Goal: Information Seeking & Learning: Learn about a topic

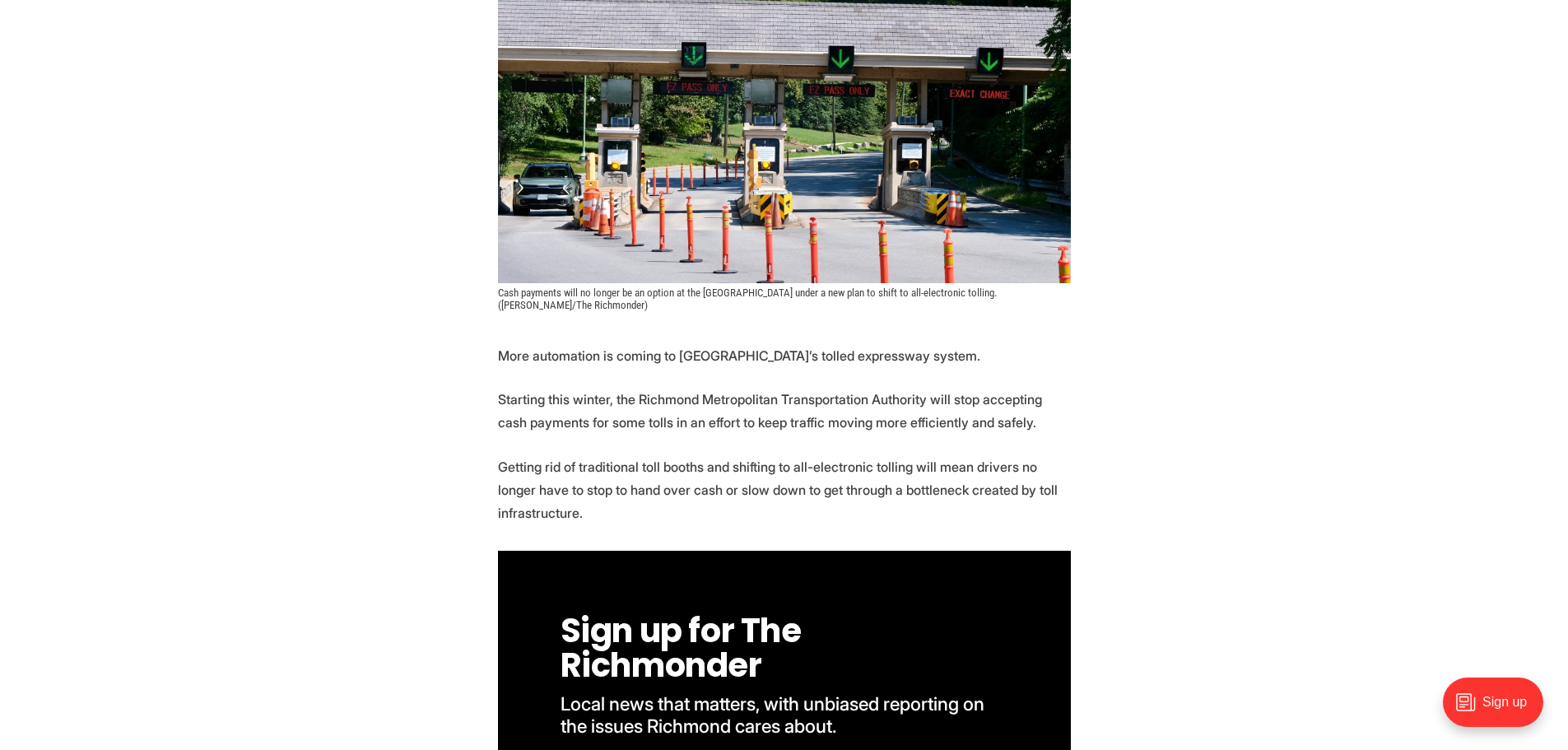
scroll to position [494, 0]
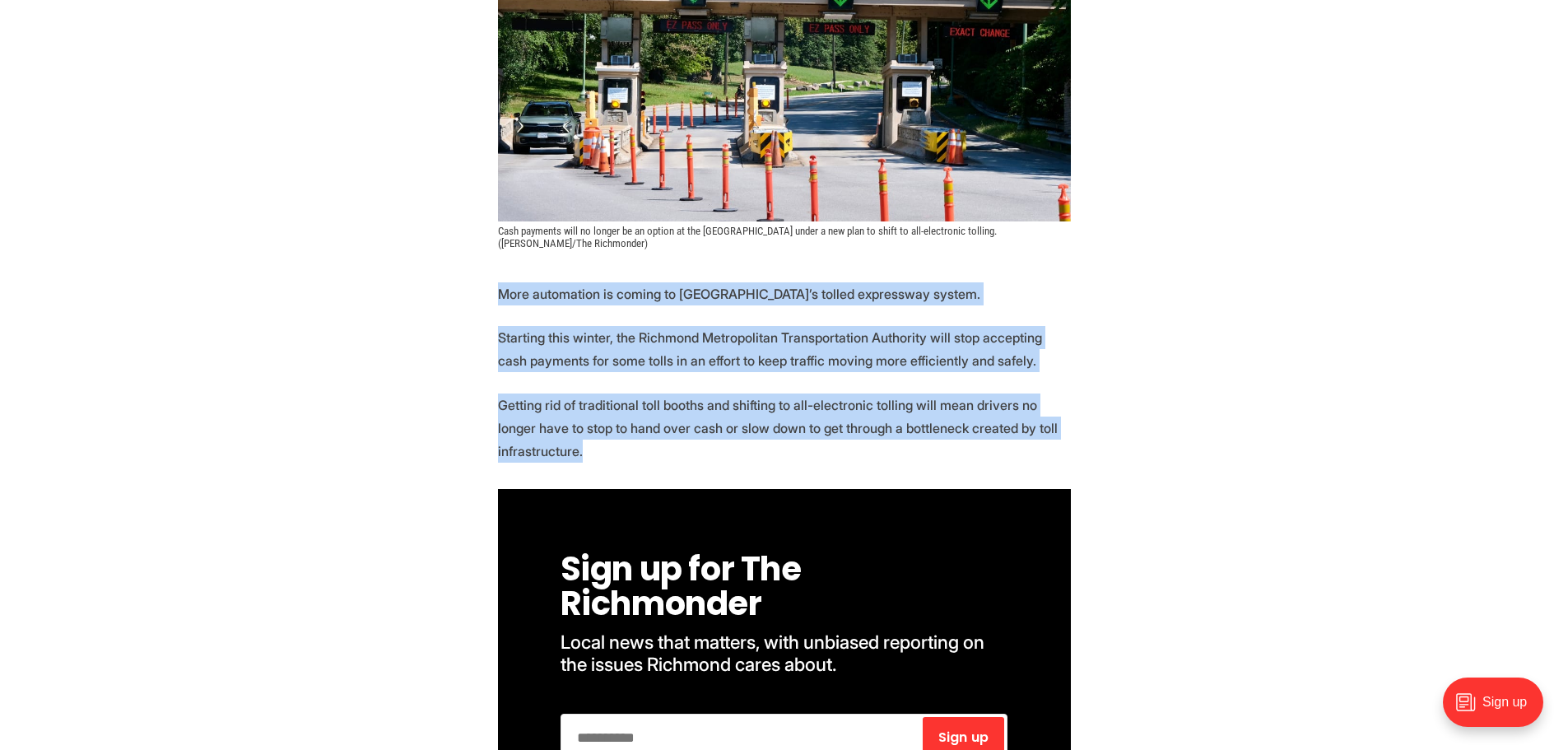
drag, startPoint x: 473, startPoint y: 284, endPoint x: 721, endPoint y: 451, distance: 299.0
click at [721, 451] on p "Getting rid of traditional toll booths and shifting to all-electronic tolling w…" at bounding box center [784, 428] width 573 height 69
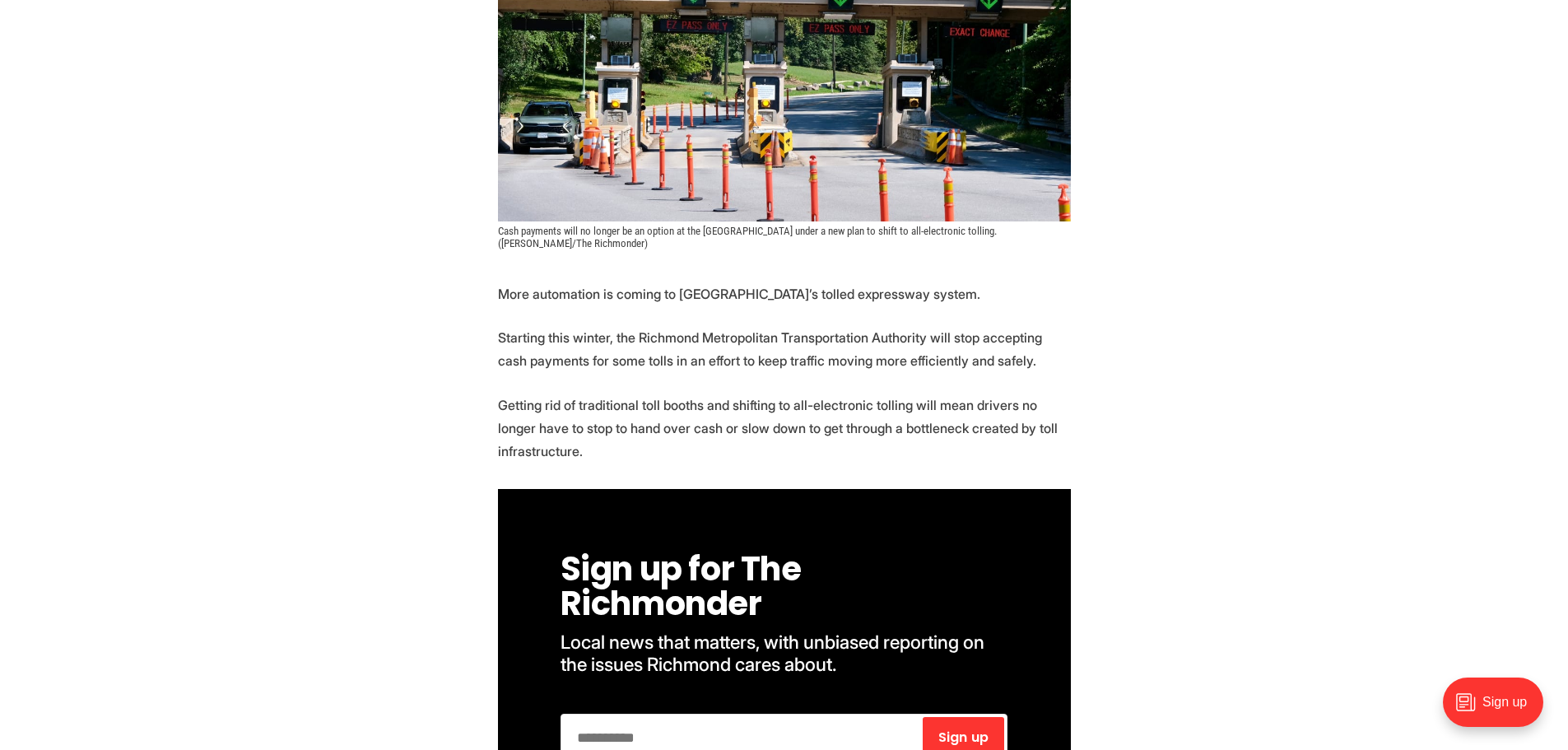
click at [721, 451] on p "Getting rid of traditional toll booths and shifting to all-electronic tolling w…" at bounding box center [784, 428] width 573 height 69
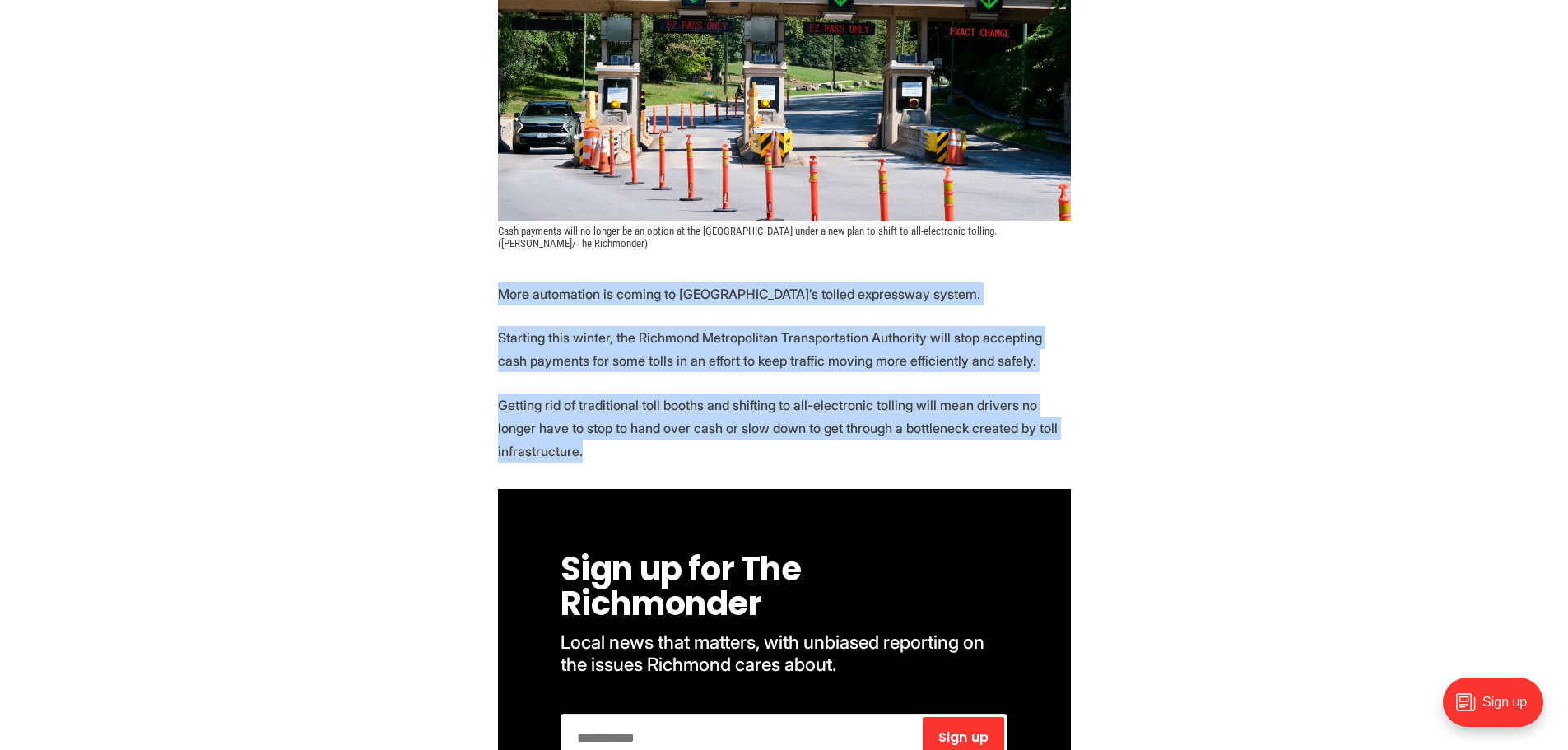
drag, startPoint x: 721, startPoint y: 451, endPoint x: 916, endPoint y: 290, distance: 252.9
click at [916, 290] on p "More automation is coming to [GEOGRAPHIC_DATA]’s tolled expressway system." at bounding box center [784, 293] width 573 height 23
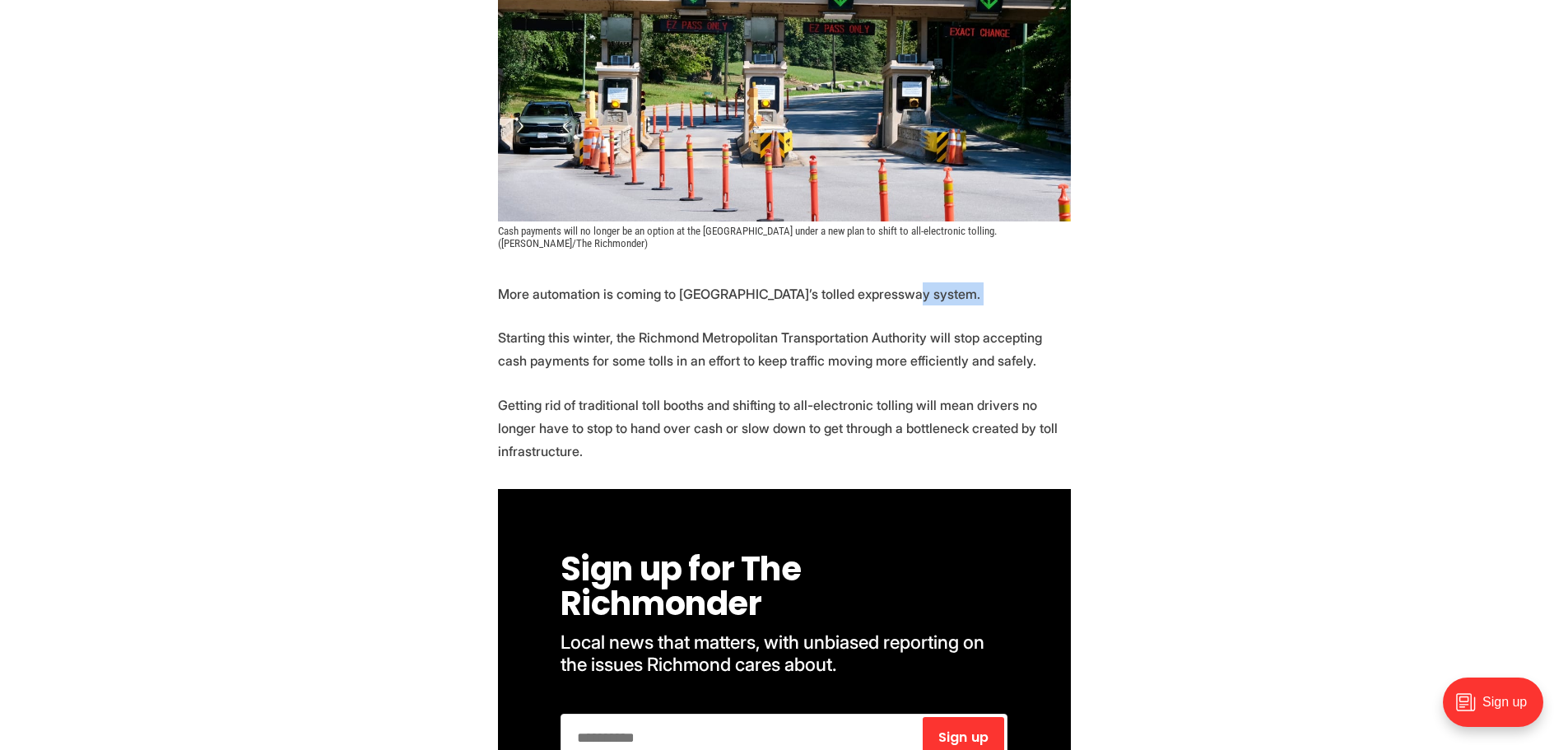
click at [916, 290] on p "More automation is coming to [GEOGRAPHIC_DATA]’s tolled expressway system." at bounding box center [784, 293] width 573 height 23
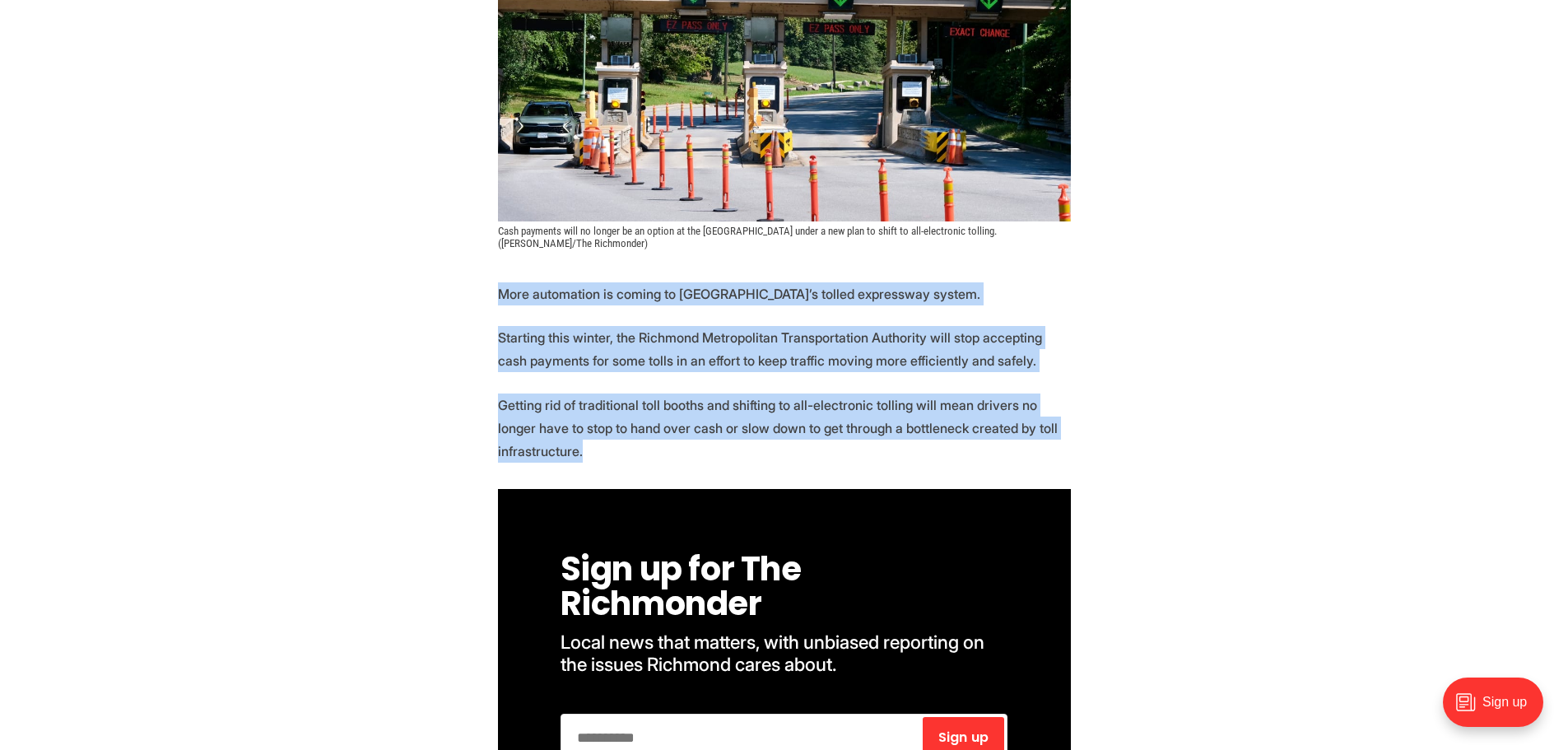
drag, startPoint x: 916, startPoint y: 290, endPoint x: 889, endPoint y: 443, distance: 155.4
click at [889, 443] on p "Getting rid of traditional toll booths and shifting to all-electronic tolling w…" at bounding box center [784, 428] width 573 height 69
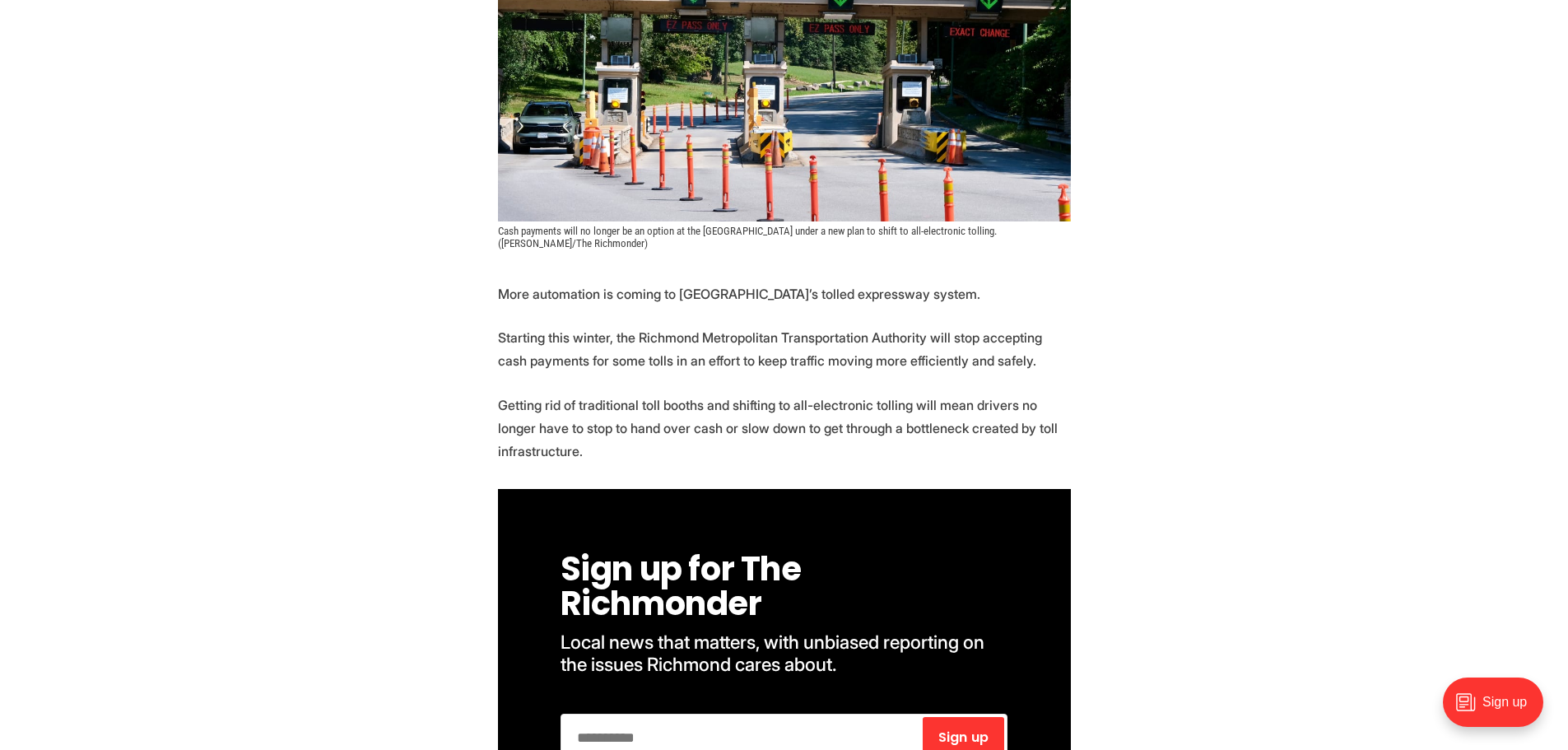
click at [889, 443] on p "Getting rid of traditional toll booths and shifting to all-electronic tolling w…" at bounding box center [784, 428] width 573 height 69
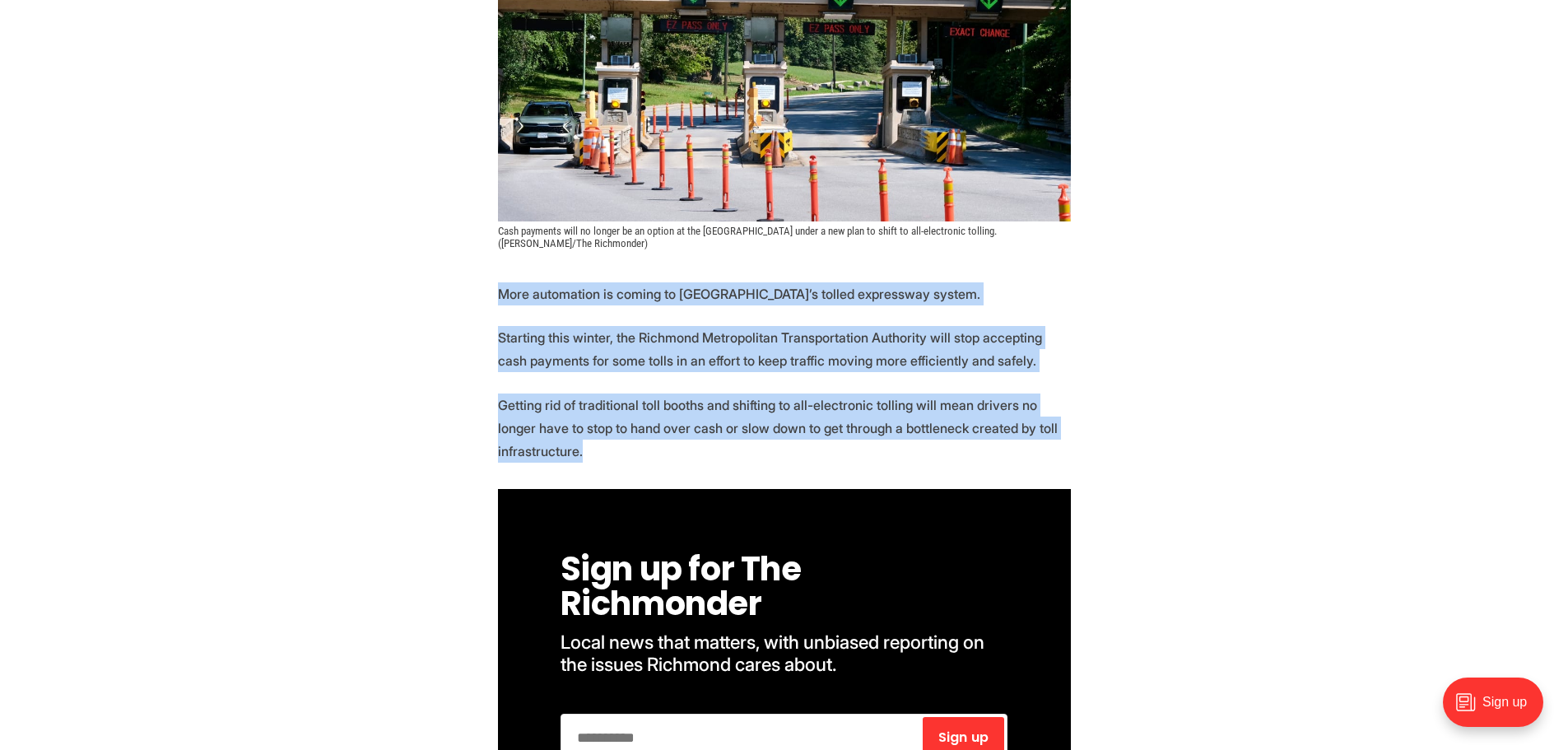
drag, startPoint x: 889, startPoint y: 443, endPoint x: 955, endPoint y: 269, distance: 186.1
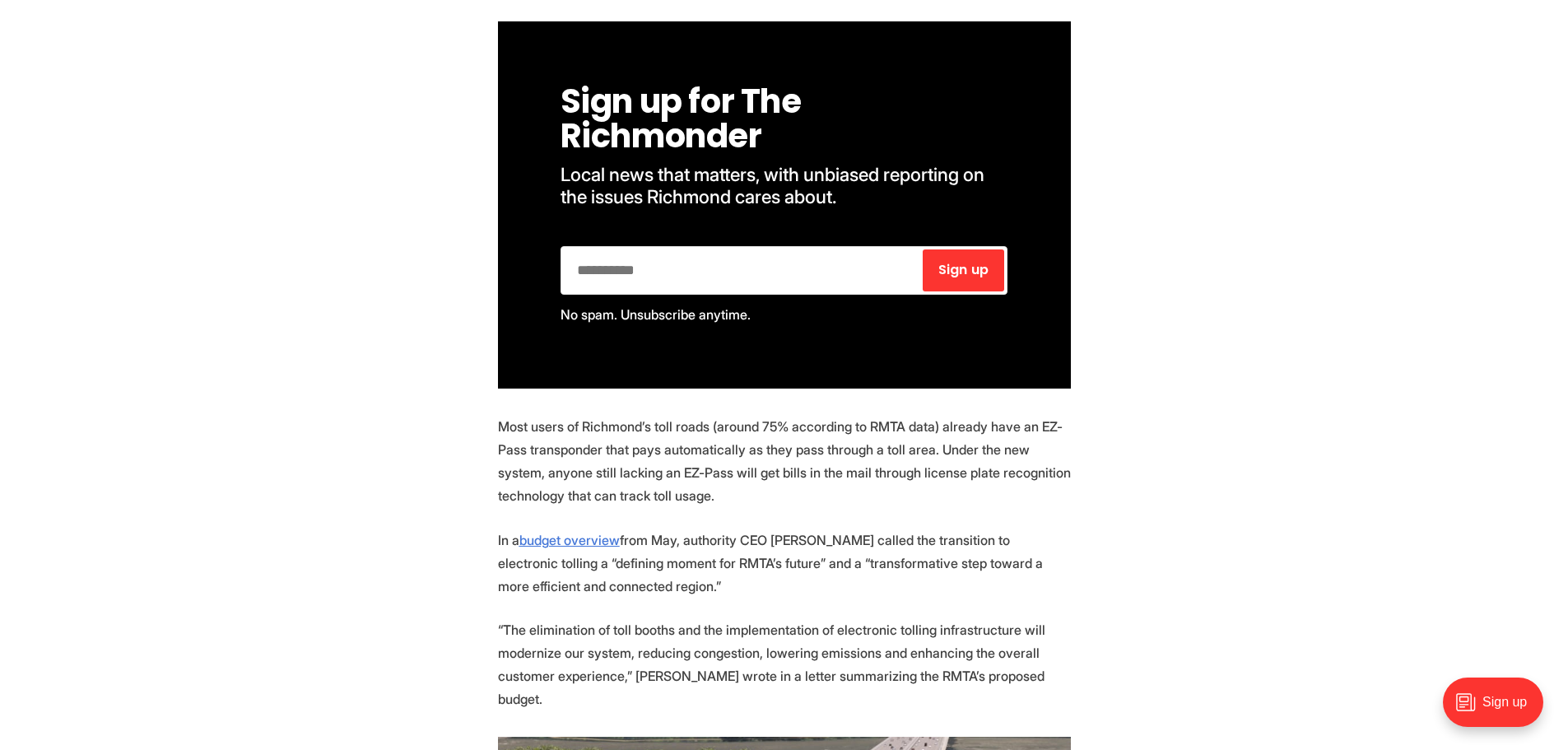
scroll to position [988, 0]
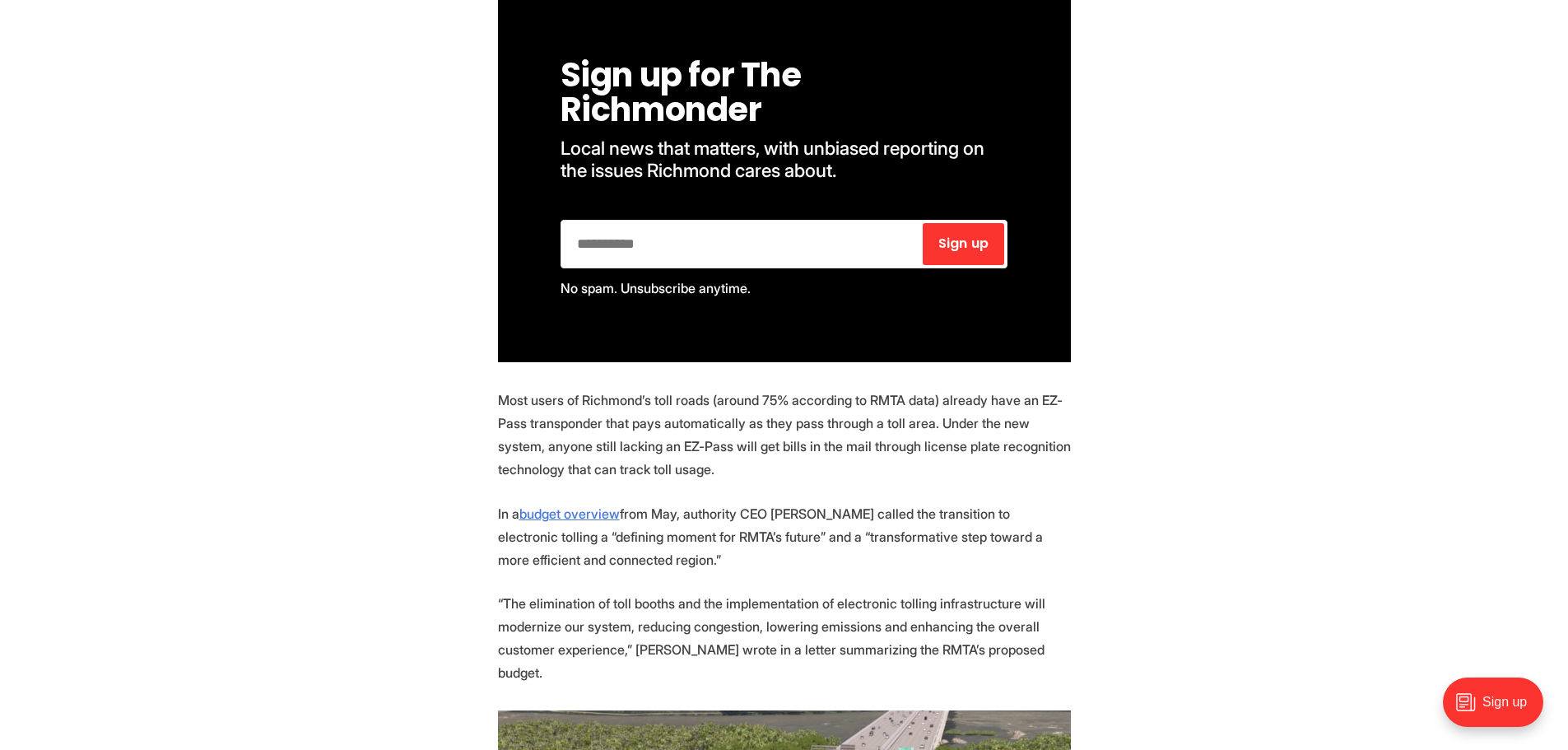
click at [935, 471] on p "Most users of Richmond’s toll roads (around 75% according to RMTA data) already…" at bounding box center [784, 434] width 573 height 92
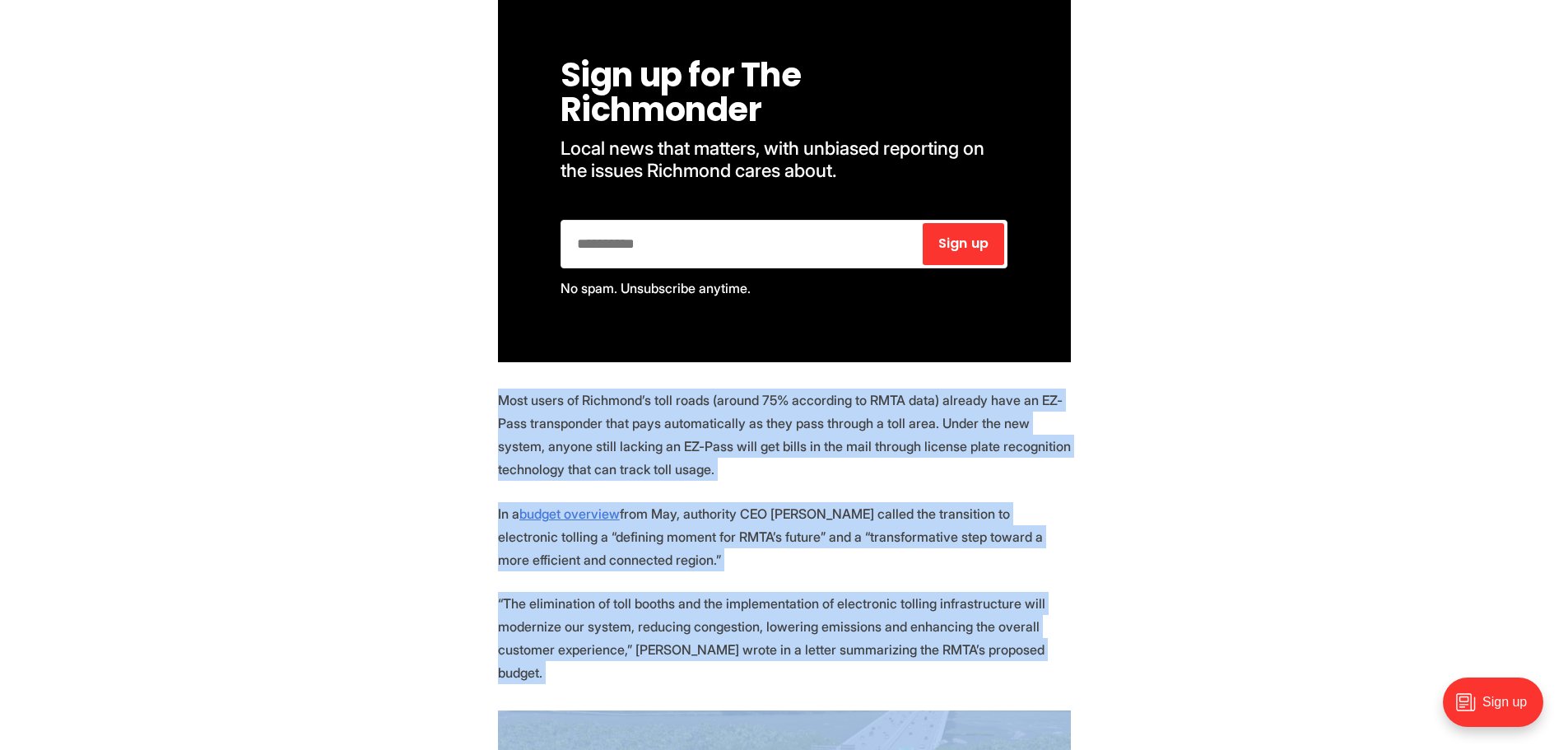
drag, startPoint x: 935, startPoint y: 471, endPoint x: 819, endPoint y: 612, distance: 182.6
click at [807, 615] on p "“The elimination of toll booths and the implementation of electronic tolling in…" at bounding box center [784, 638] width 573 height 92
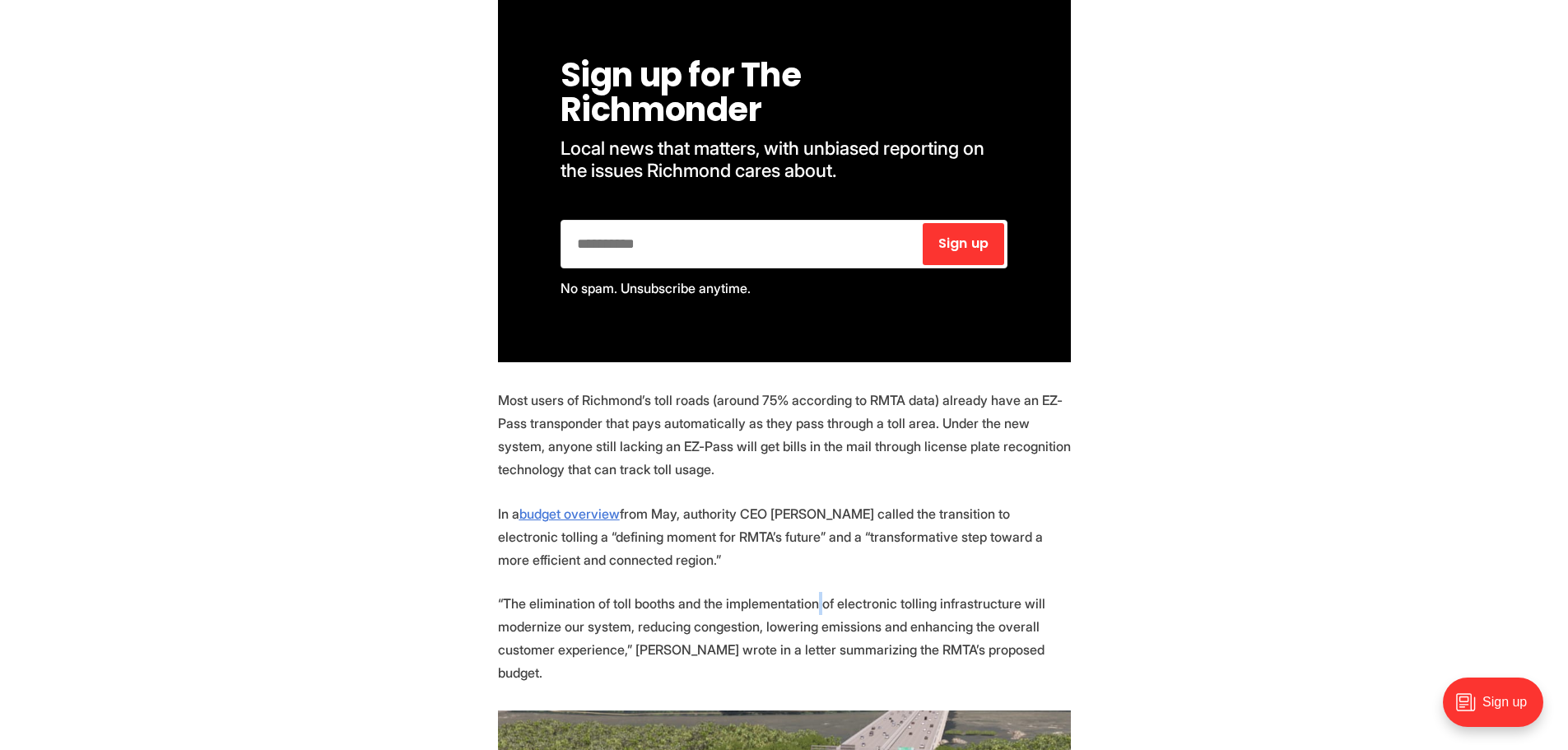
click at [807, 615] on p "“The elimination of toll booths and the implementation of electronic tolling in…" at bounding box center [784, 638] width 573 height 92
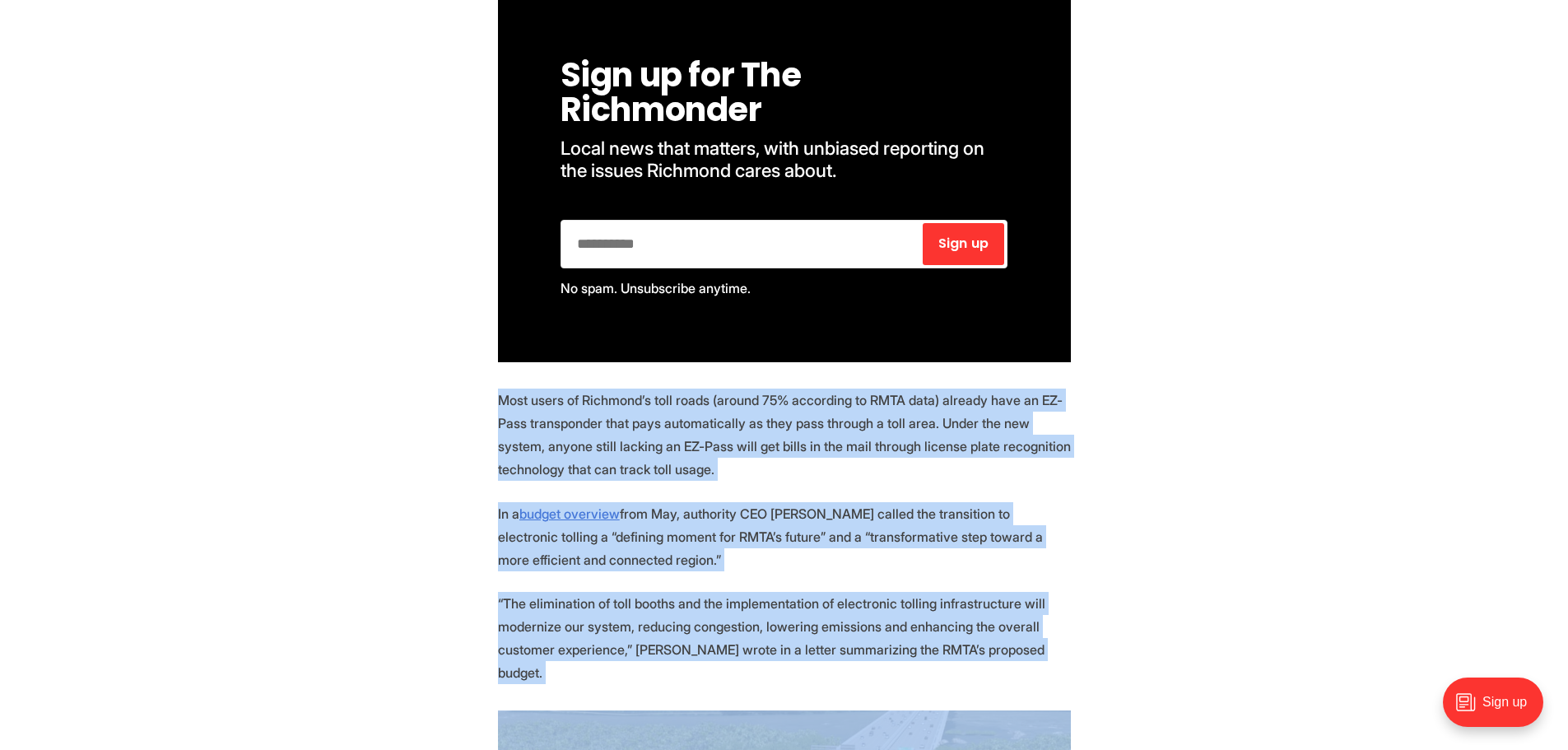
drag, startPoint x: 807, startPoint y: 615, endPoint x: 784, endPoint y: 469, distance: 147.8
click at [784, 469] on p "Most users of Richmond’s toll roads (around 75% according to RMTA data) already…" at bounding box center [784, 434] width 573 height 92
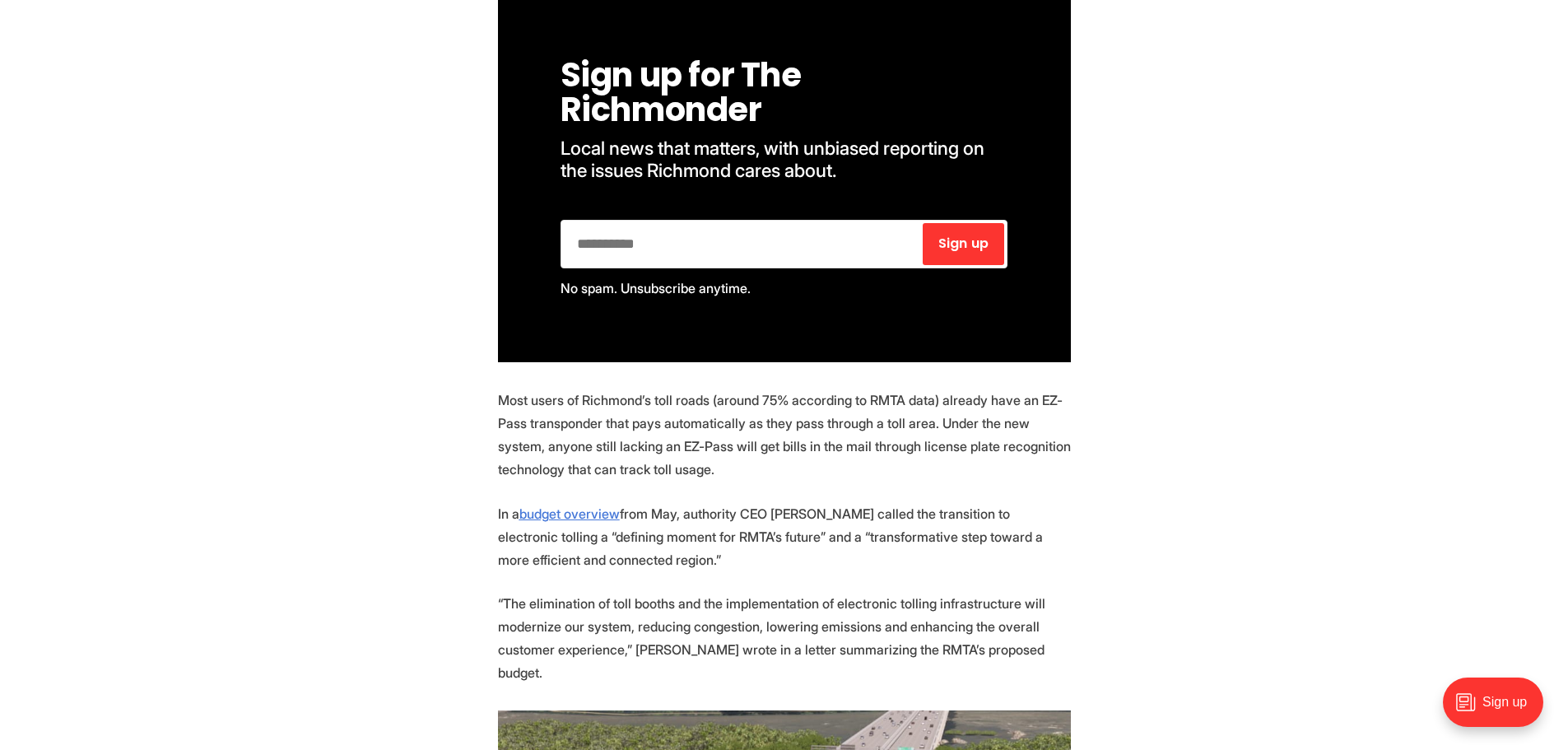
click at [784, 469] on p "Most users of Richmond’s toll roads (around 75% according to RMTA data) already…" at bounding box center [784, 434] width 573 height 92
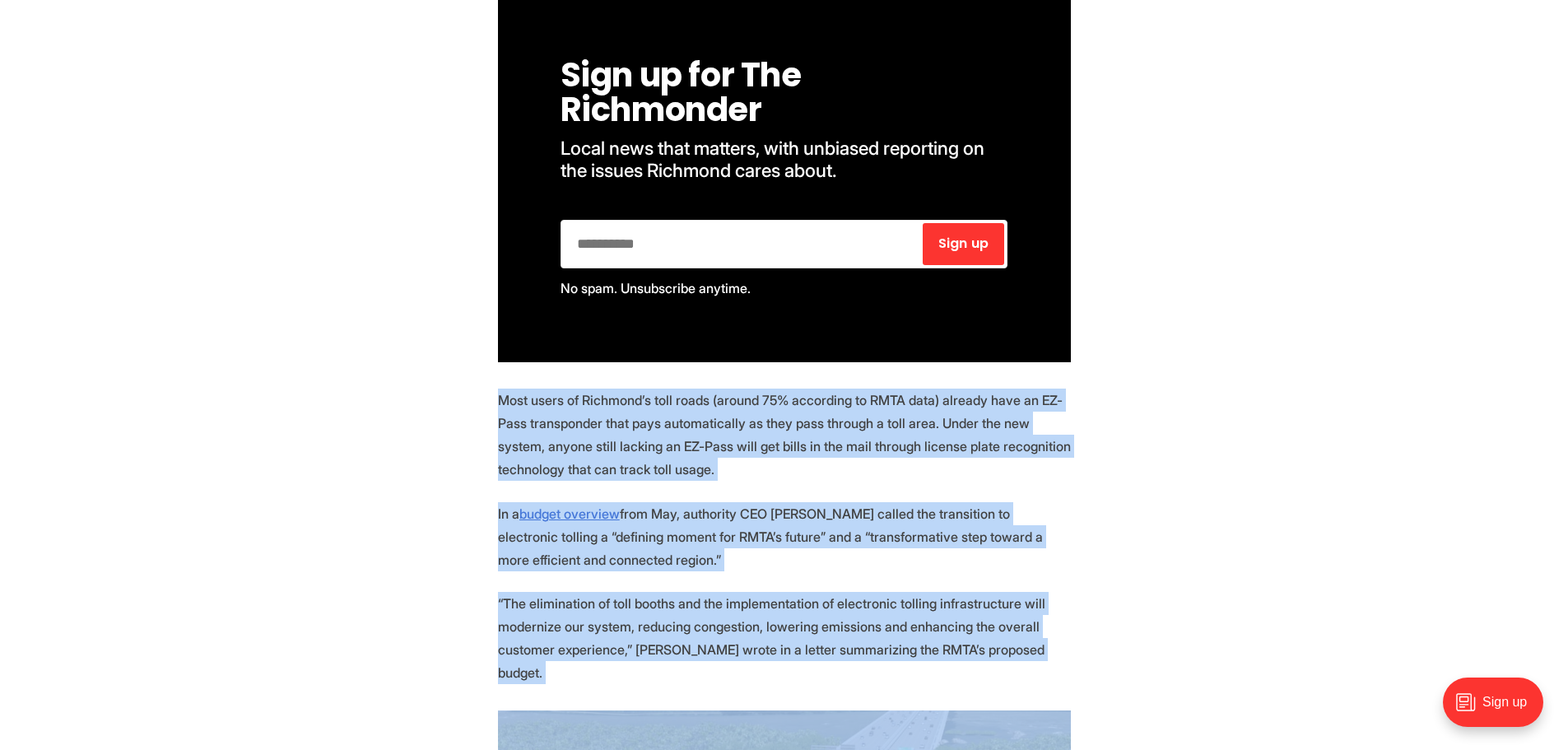
drag, startPoint x: 784, startPoint y: 469, endPoint x: 788, endPoint y: 629, distance: 160.0
click at [788, 629] on p "“The elimination of toll booths and the implementation of electronic tolling in…" at bounding box center [784, 638] width 573 height 92
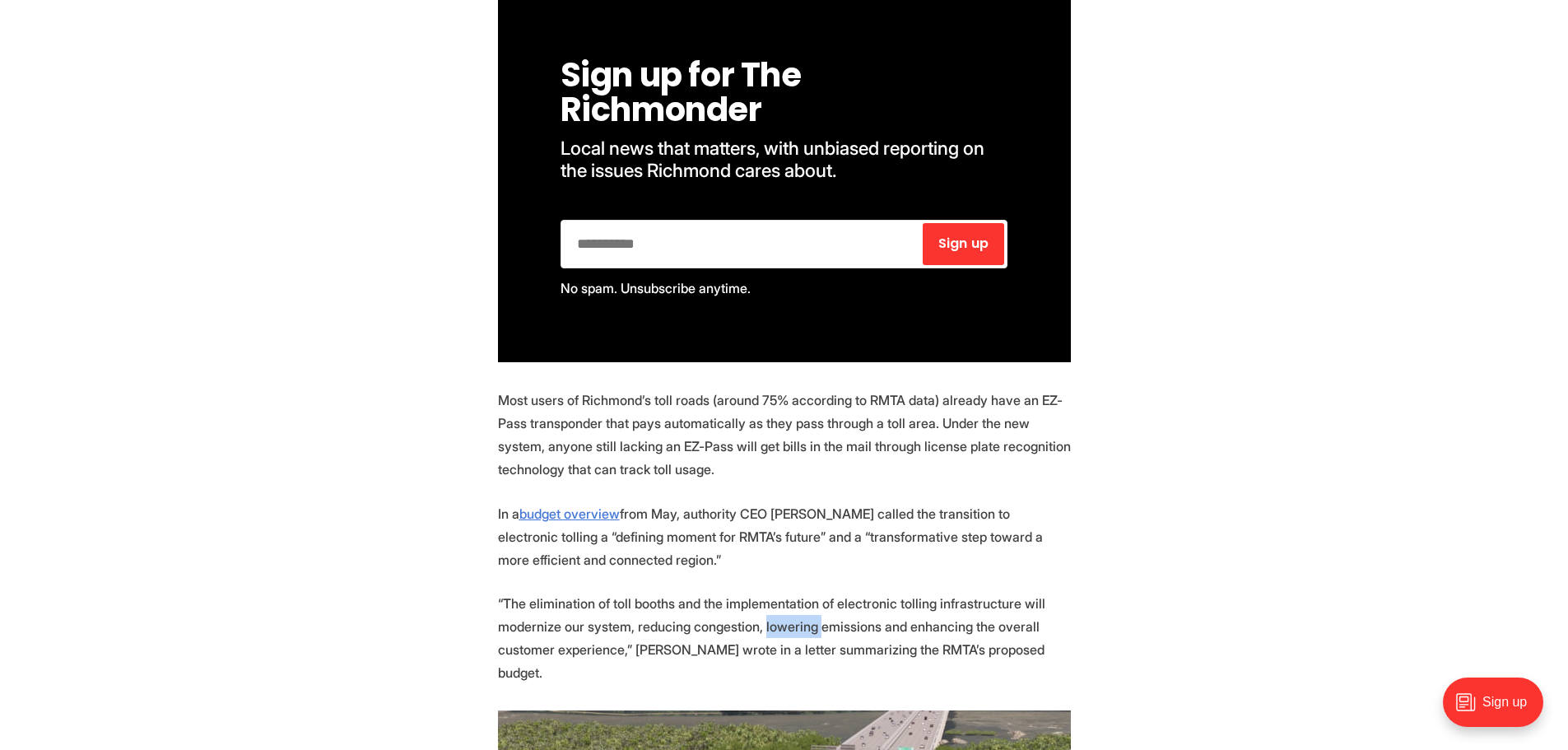
click at [788, 629] on p "“The elimination of toll booths and the implementation of electronic tolling in…" at bounding box center [784, 638] width 573 height 92
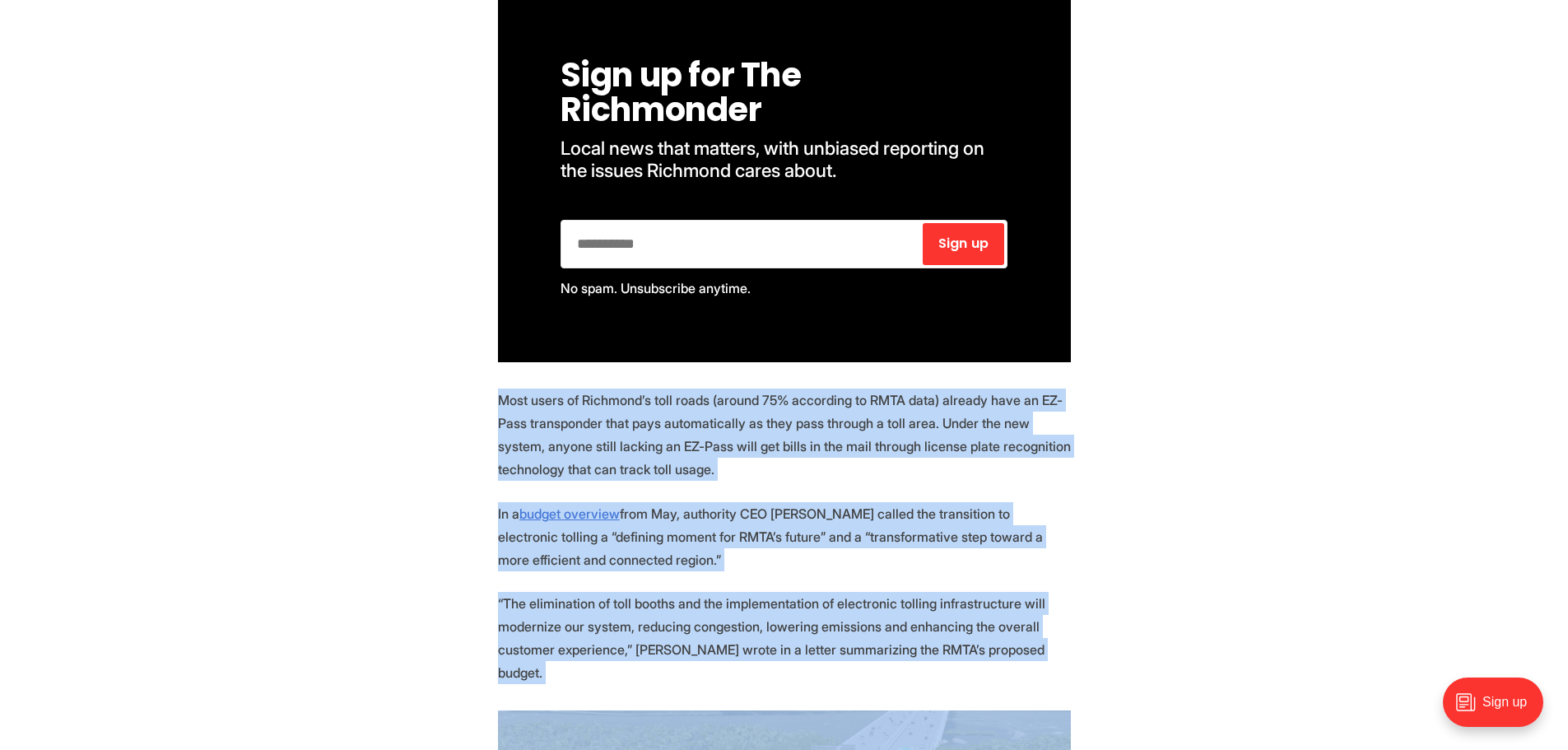
drag, startPoint x: 788, startPoint y: 629, endPoint x: 795, endPoint y: 470, distance: 159.2
click at [795, 470] on p "Most users of Richmond’s toll roads (around 75% according to RMTA data) already…" at bounding box center [784, 434] width 573 height 92
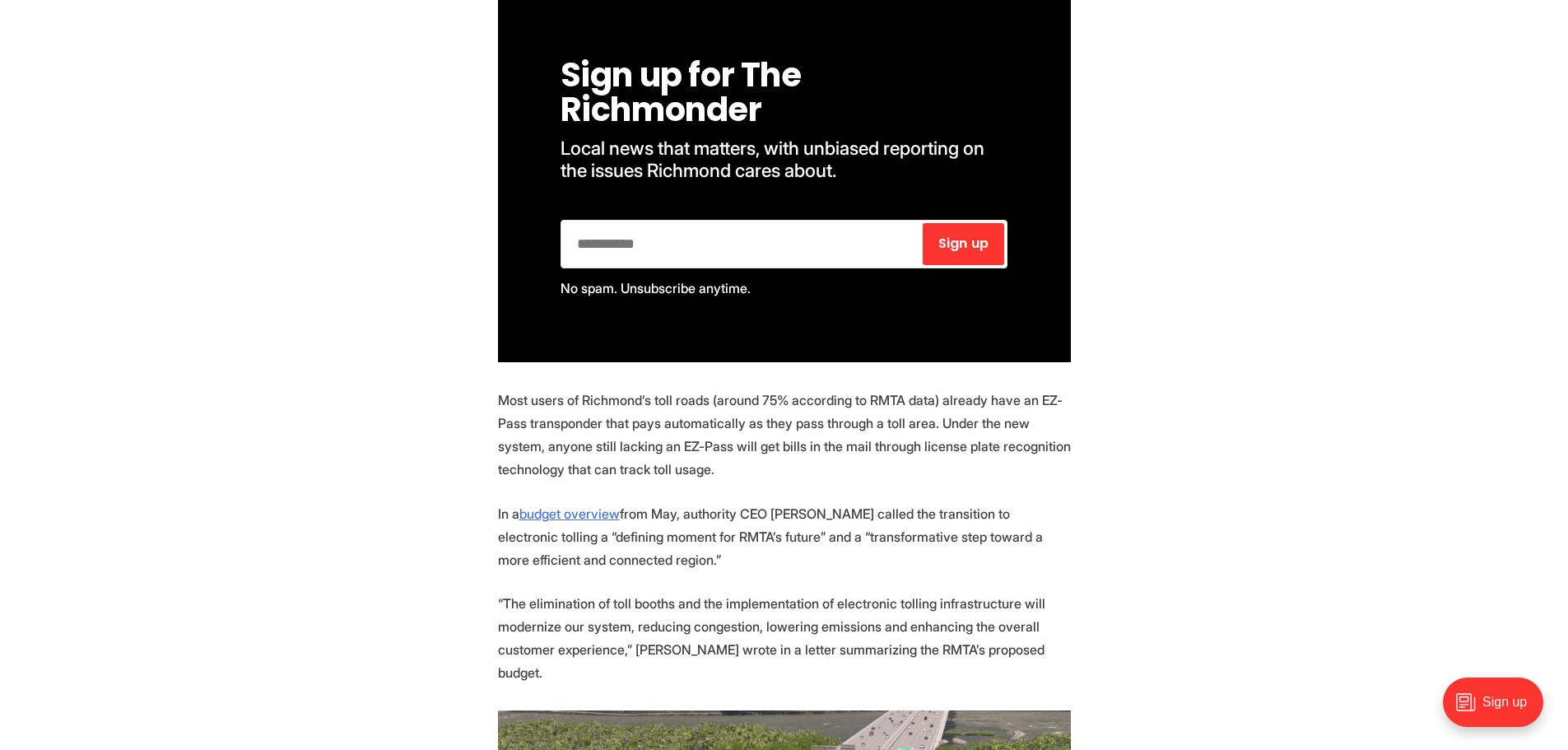
click at [795, 470] on p "Most users of Richmond’s toll roads (around 75% according to RMTA data) already…" at bounding box center [784, 434] width 573 height 92
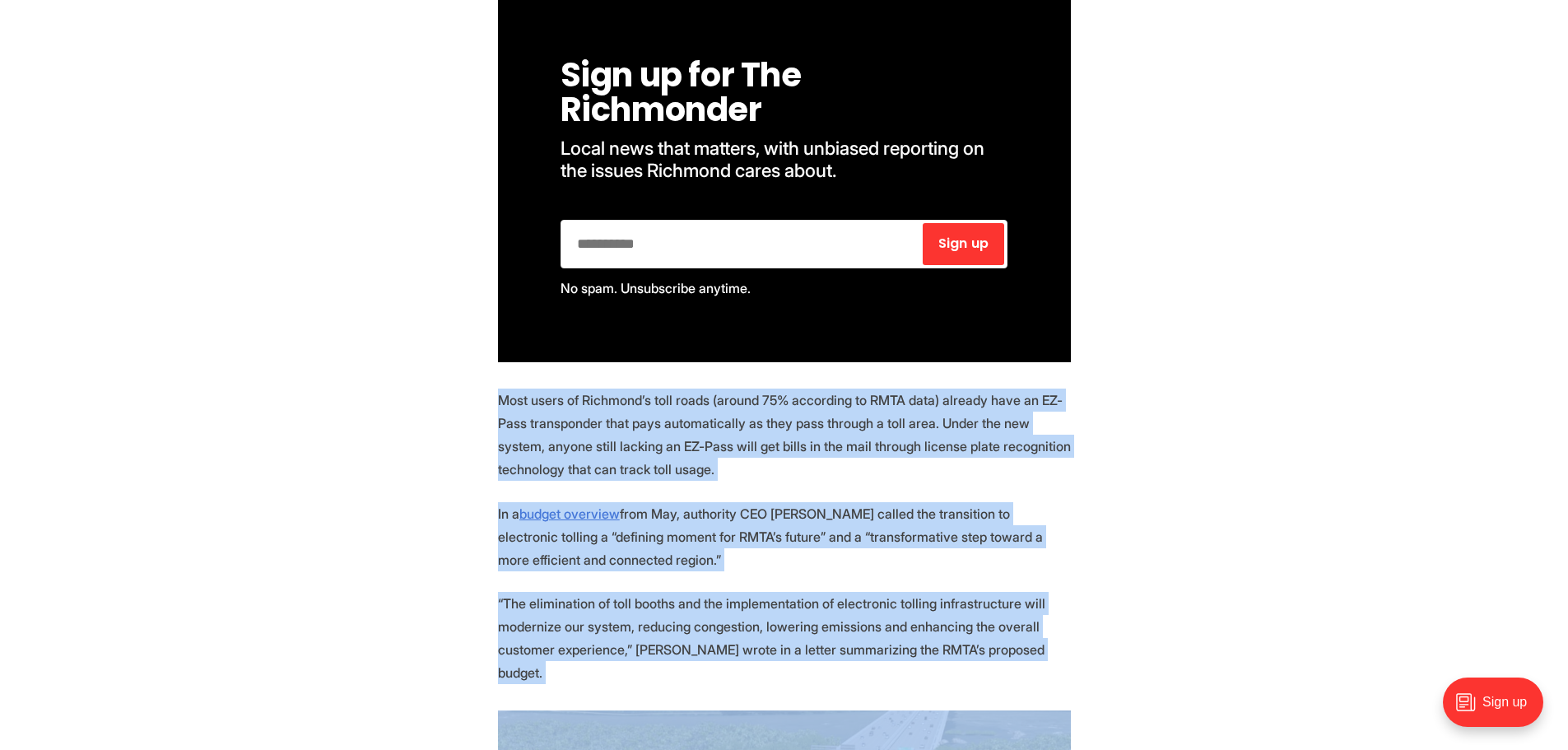
drag, startPoint x: 795, startPoint y: 470, endPoint x: 804, endPoint y: 626, distance: 156.3
click at [804, 626] on p "“The elimination of toll booths and the implementation of electronic tolling in…" at bounding box center [784, 638] width 573 height 92
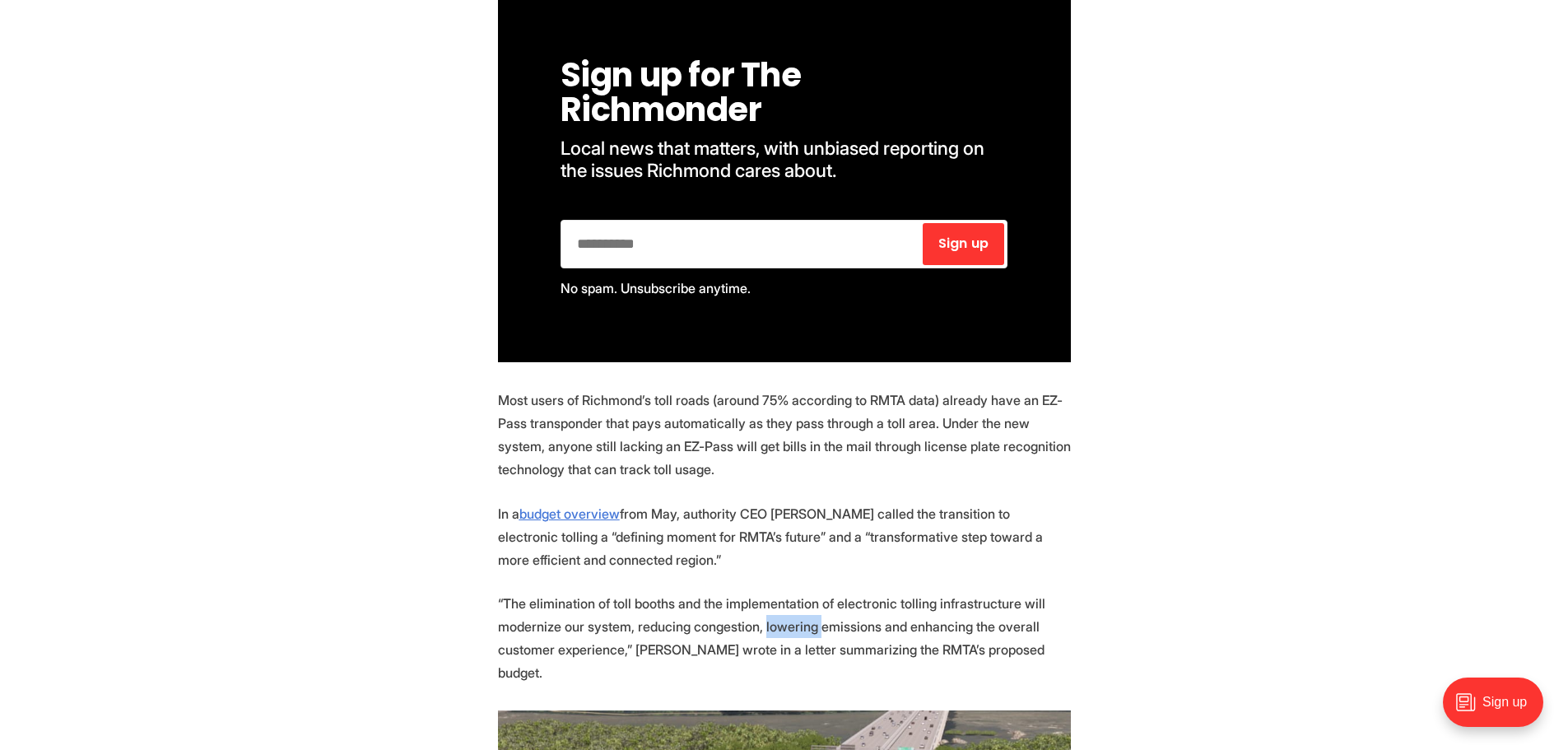
click at [804, 626] on p "“The elimination of toll booths and the implementation of electronic tolling in…" at bounding box center [784, 638] width 573 height 92
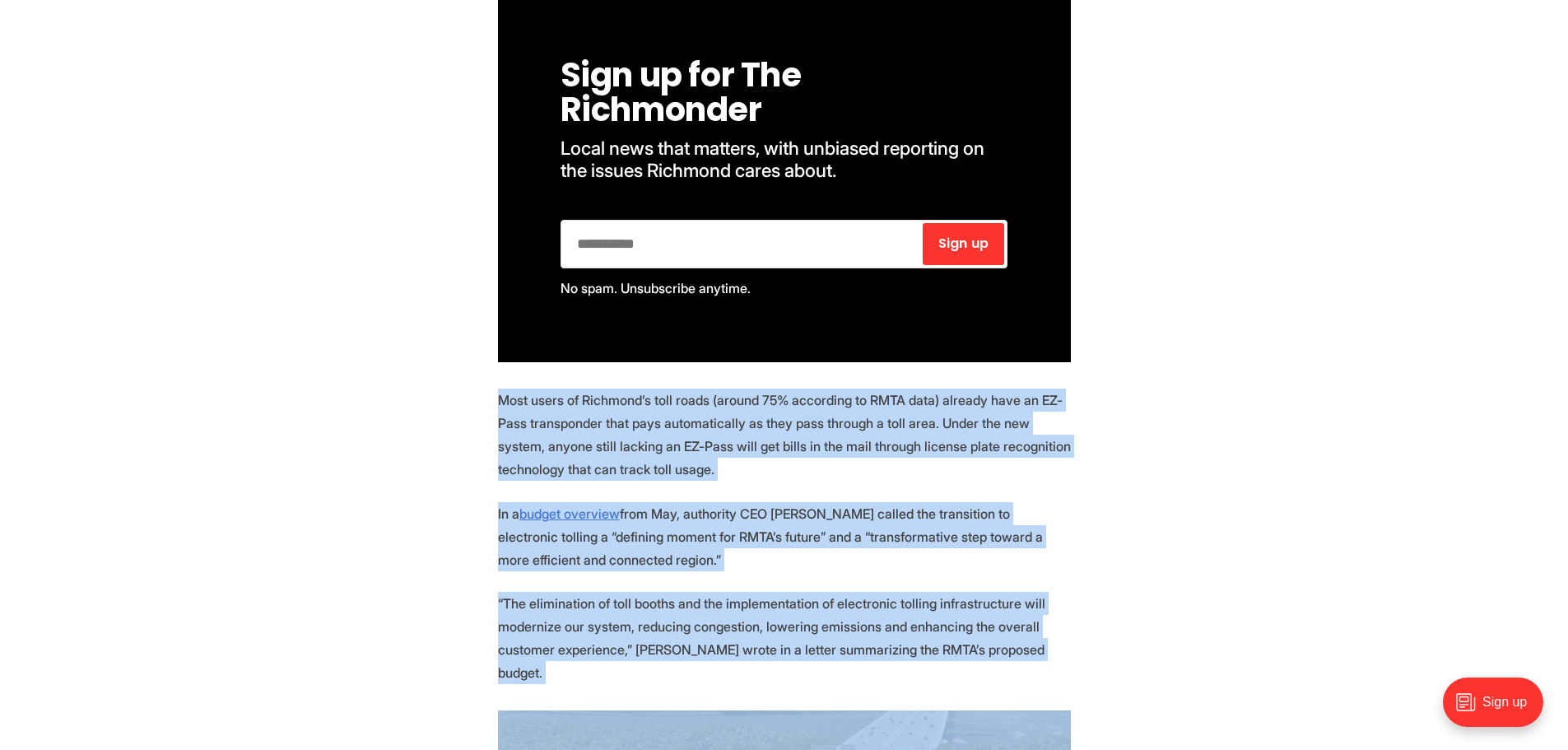
drag, startPoint x: 804, startPoint y: 626, endPoint x: 807, endPoint y: 490, distance: 136.0
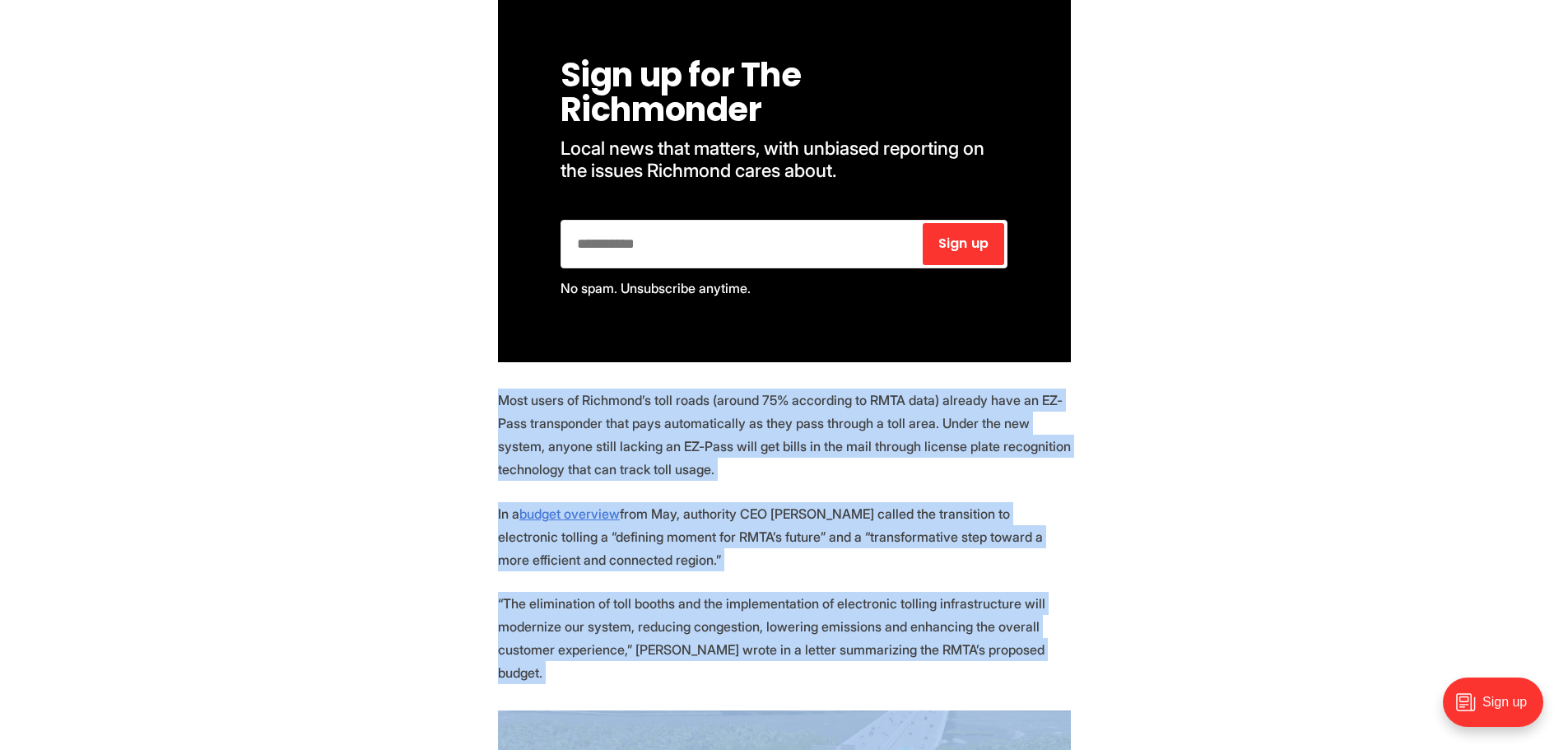
drag, startPoint x: 807, startPoint y: 490, endPoint x: 791, endPoint y: 625, distance: 135.9
click at [791, 625] on p "“The elimination of toll booths and the implementation of electronic tolling in…" at bounding box center [784, 638] width 573 height 92
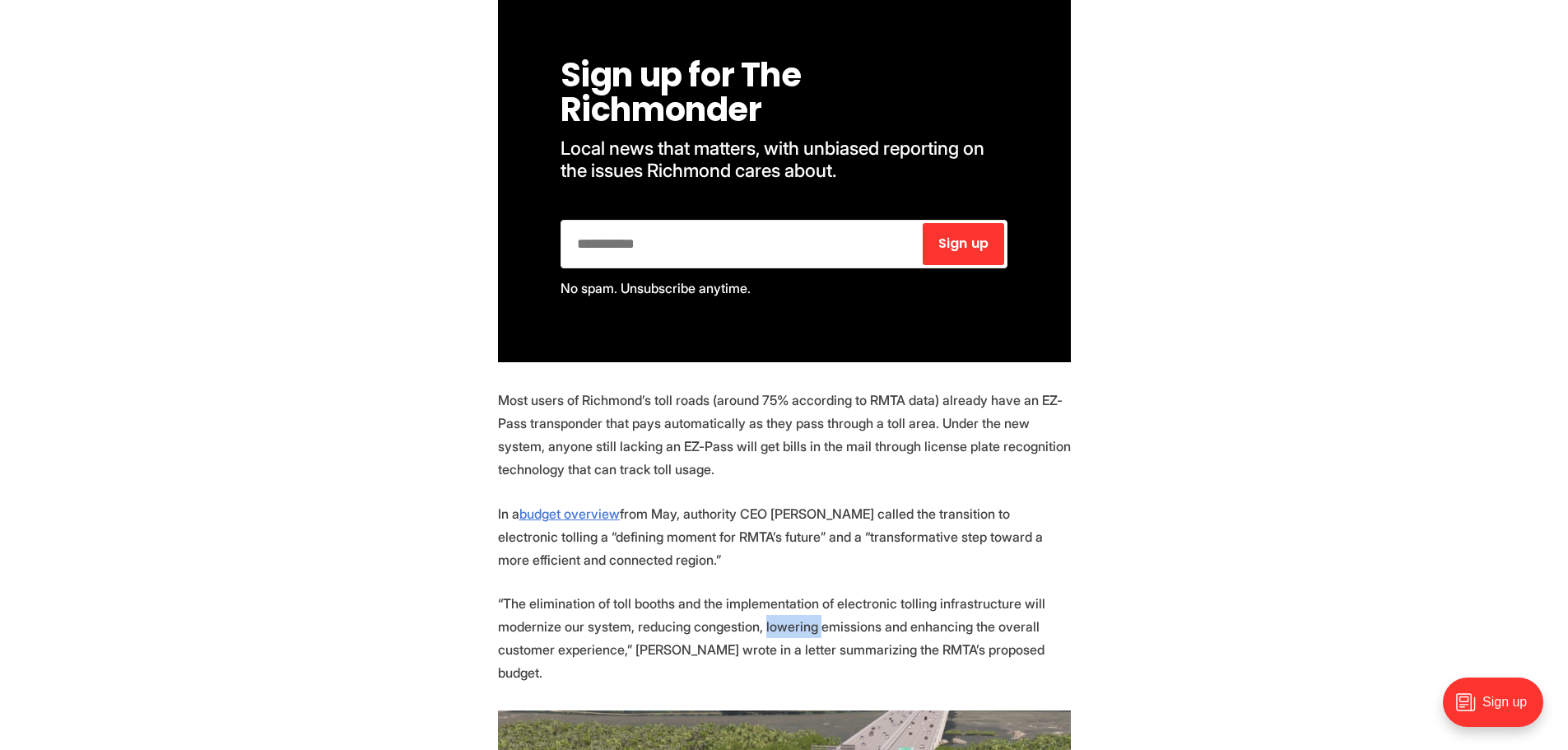
click at [791, 625] on p "“The elimination of toll booths and the implementation of electronic tolling in…" at bounding box center [784, 638] width 573 height 92
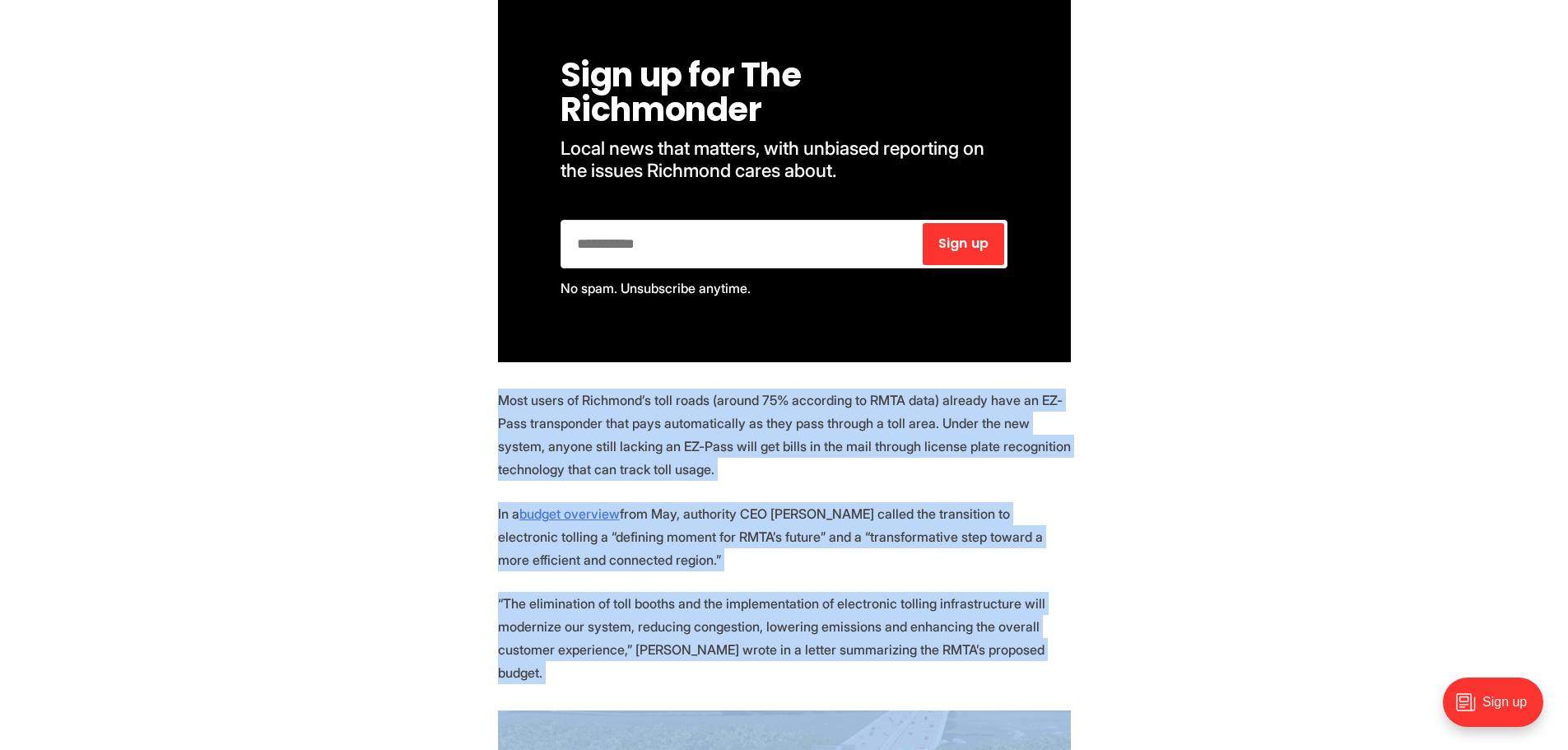
drag, startPoint x: 791, startPoint y: 625, endPoint x: 812, endPoint y: 463, distance: 163.4
click at [812, 463] on p "Most users of Richmond’s toll roads (around 75% according to RMTA data) already…" at bounding box center [784, 434] width 573 height 92
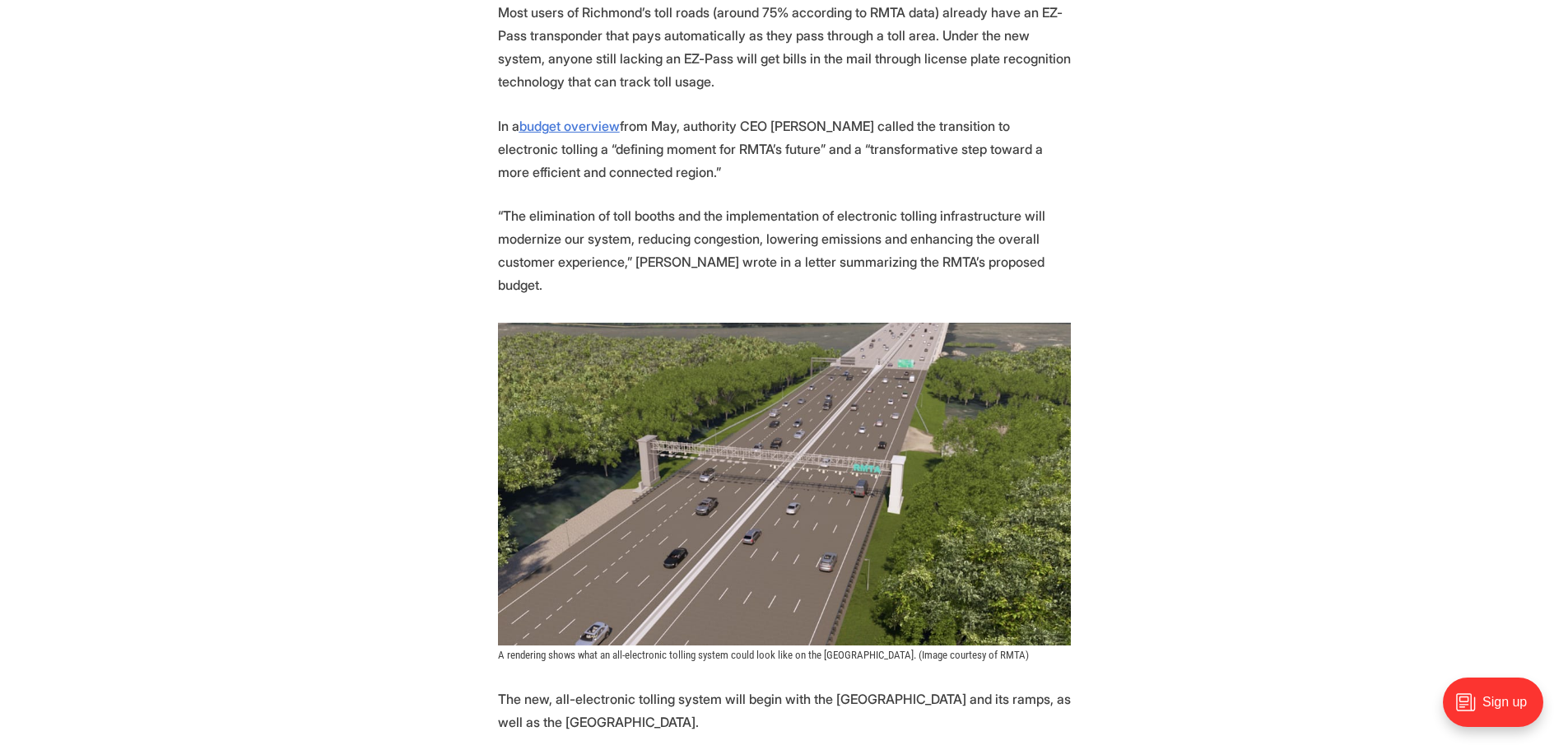
scroll to position [1564, 0]
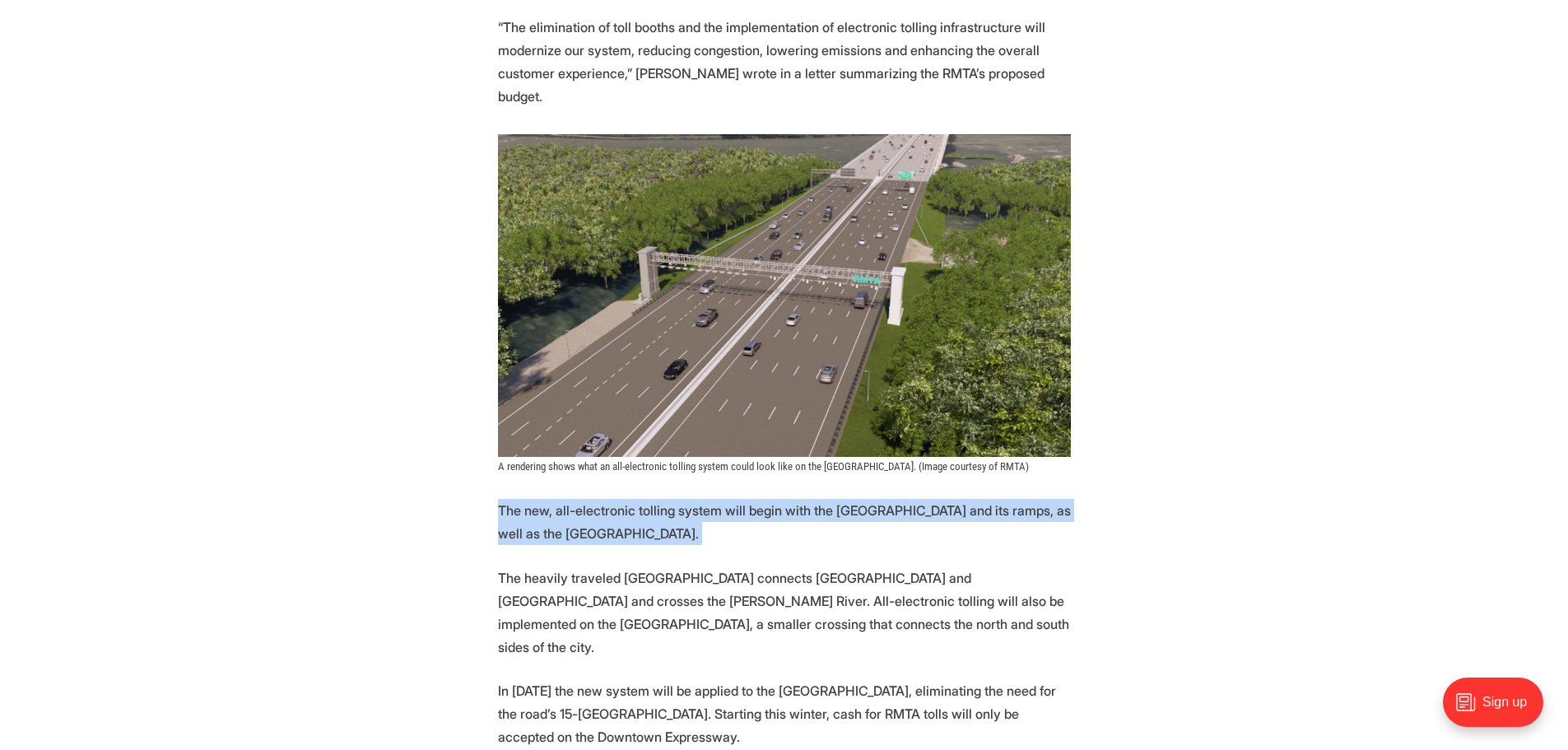
drag, startPoint x: 439, startPoint y: 503, endPoint x: 453, endPoint y: 551, distance: 50.0
click at [453, 551] on section "More automation is coming to [GEOGRAPHIC_DATA]’s tolled expressway system. Star…" at bounding box center [784, 628] width 1568 height 2831
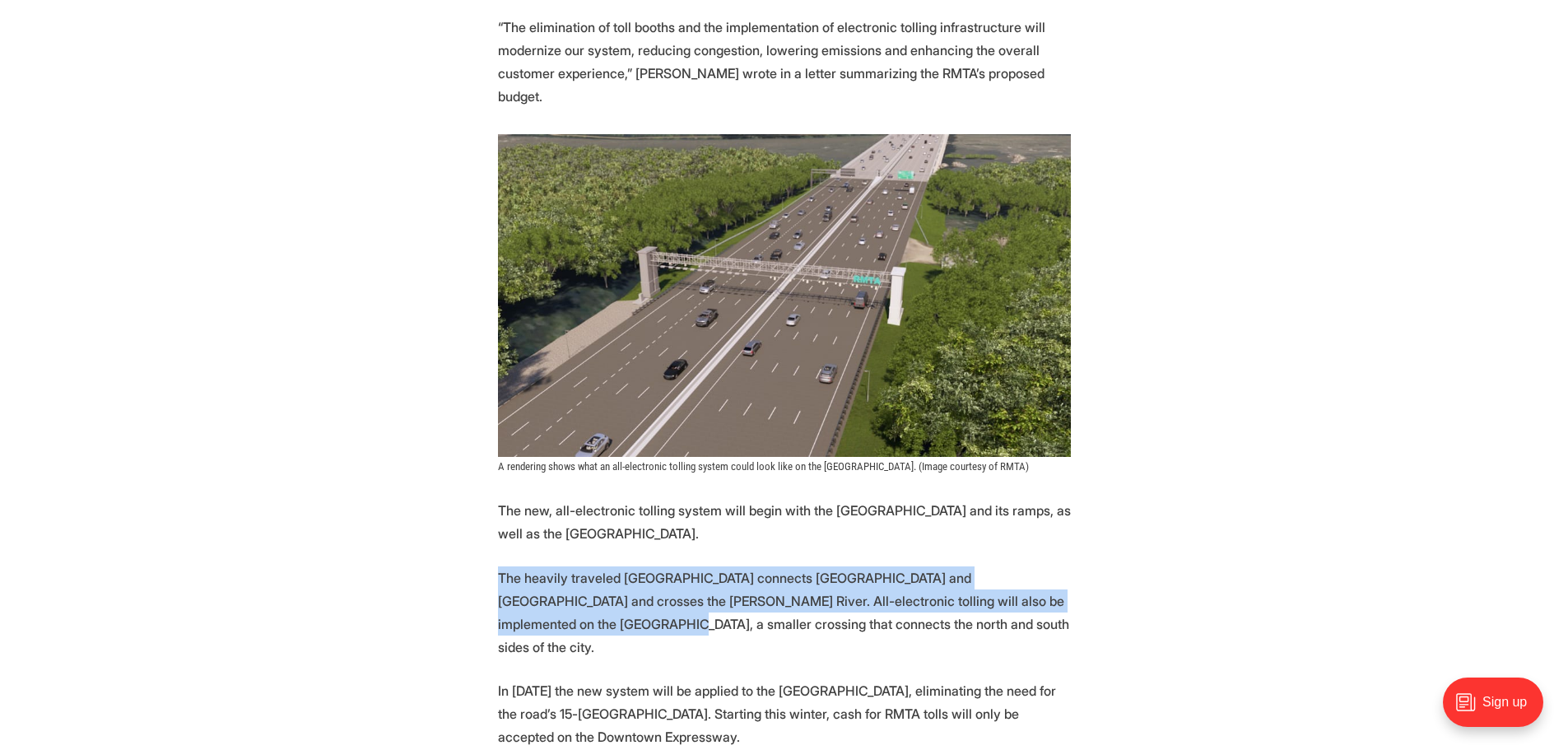
drag, startPoint x: 454, startPoint y: 584, endPoint x: 454, endPoint y: 619, distance: 35.0
click at [454, 619] on section "More automation is coming to [GEOGRAPHIC_DATA]’s tolled expressway system. Star…" at bounding box center [784, 628] width 1568 height 2831
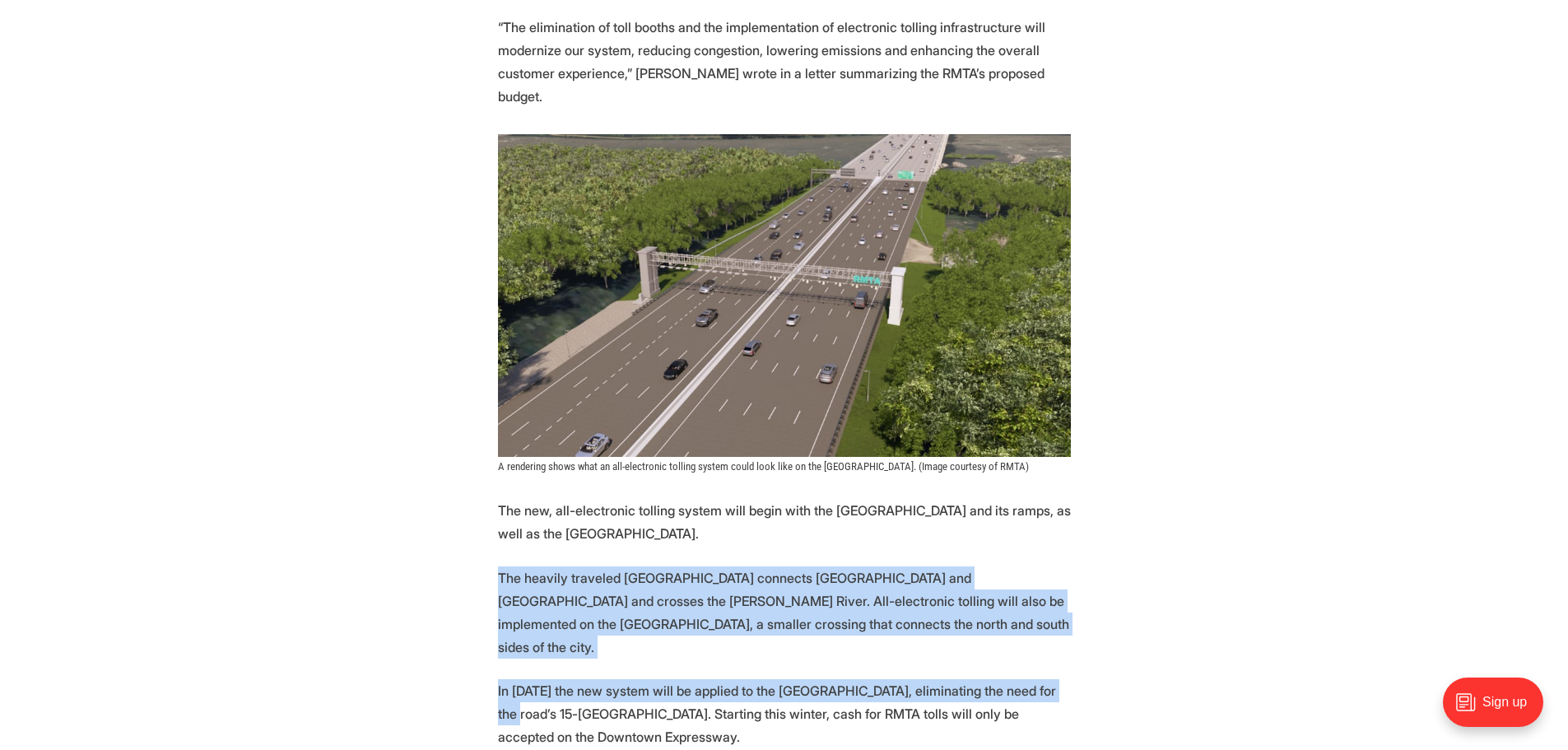
drag, startPoint x: 428, startPoint y: 660, endPoint x: 460, endPoint y: 540, distance: 124.2
click at [460, 540] on section "More automation is coming to [GEOGRAPHIC_DATA]’s tolled expressway system. Star…" at bounding box center [784, 628] width 1568 height 2831
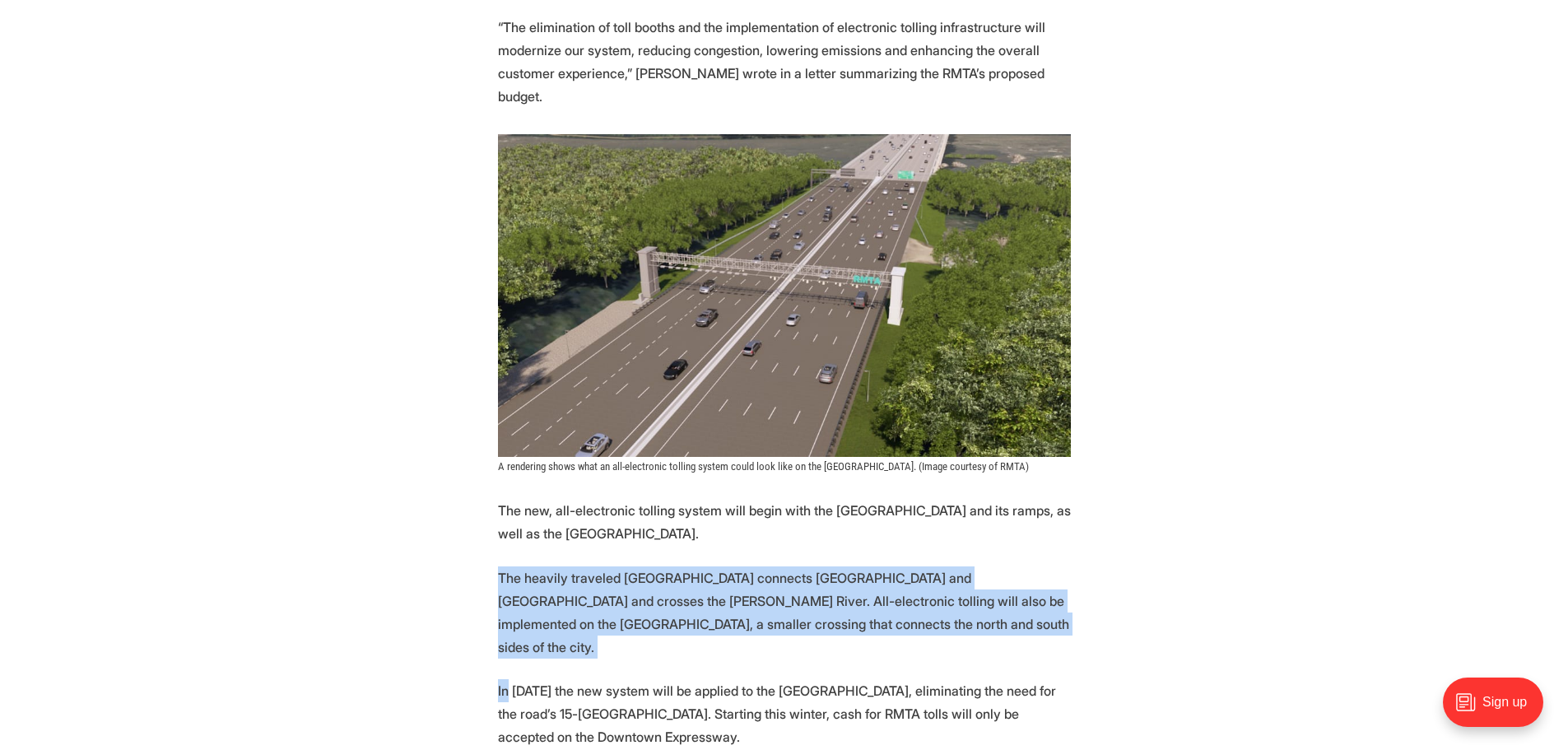
drag, startPoint x: 465, startPoint y: 559, endPoint x: 468, endPoint y: 634, distance: 75.1
click at [468, 634] on section "More automation is coming to [GEOGRAPHIC_DATA]’s tolled expressway system. Star…" at bounding box center [784, 628] width 1568 height 2831
drag, startPoint x: 458, startPoint y: 633, endPoint x: 459, endPoint y: 559, distance: 74.0
click at [459, 559] on section "More automation is coming to [GEOGRAPHIC_DATA]’s tolled expressway system. Star…" at bounding box center [784, 628] width 1568 height 2831
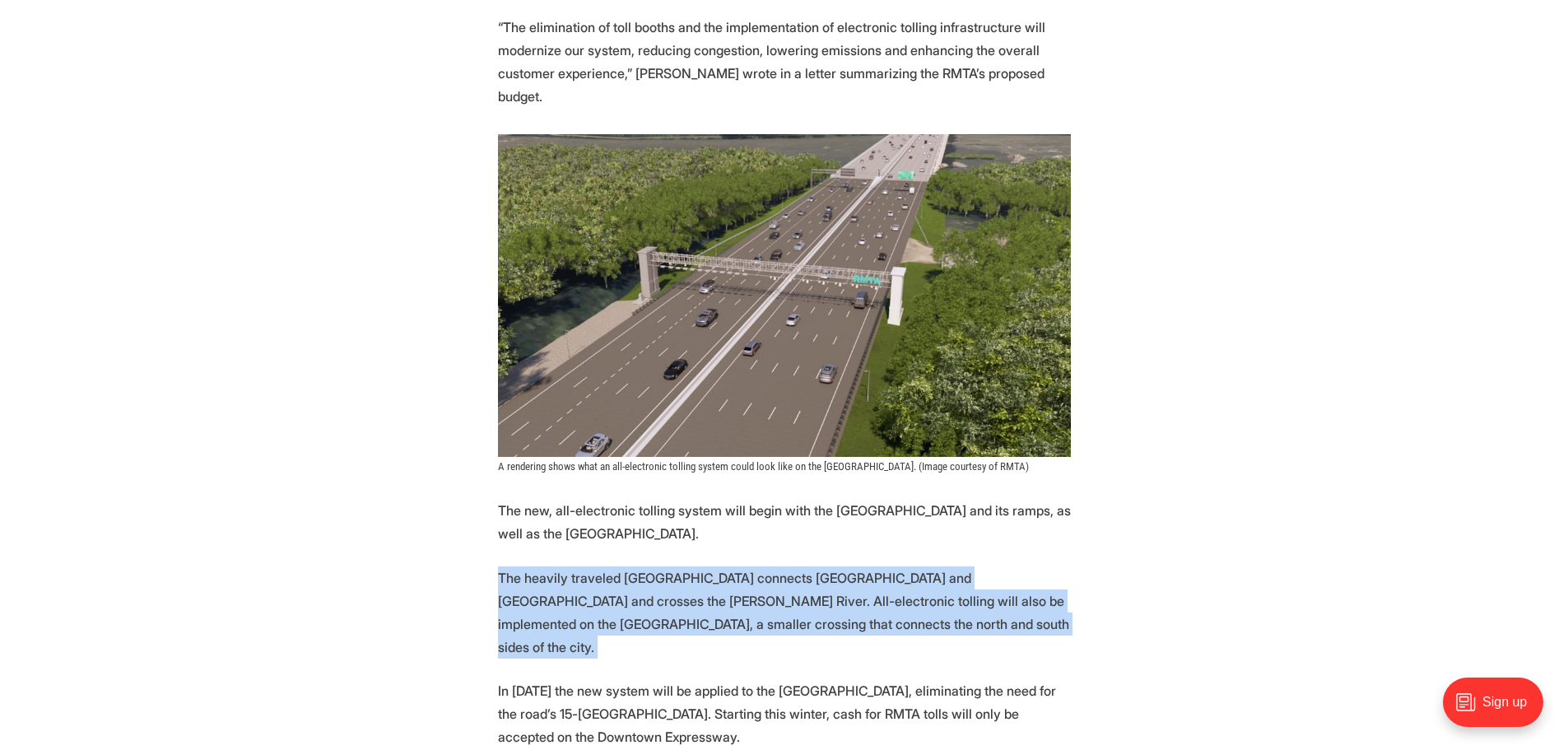
click at [459, 559] on section "More automation is coming to [GEOGRAPHIC_DATA]’s tolled expressway system. Star…" at bounding box center [784, 628] width 1568 height 2831
drag, startPoint x: 461, startPoint y: 551, endPoint x: 461, endPoint y: 626, distance: 75.0
click at [461, 626] on section "More automation is coming to [GEOGRAPHIC_DATA]’s tolled expressway system. Star…" at bounding box center [784, 628] width 1568 height 2831
drag, startPoint x: 440, startPoint y: 631, endPoint x: 455, endPoint y: 551, distance: 81.4
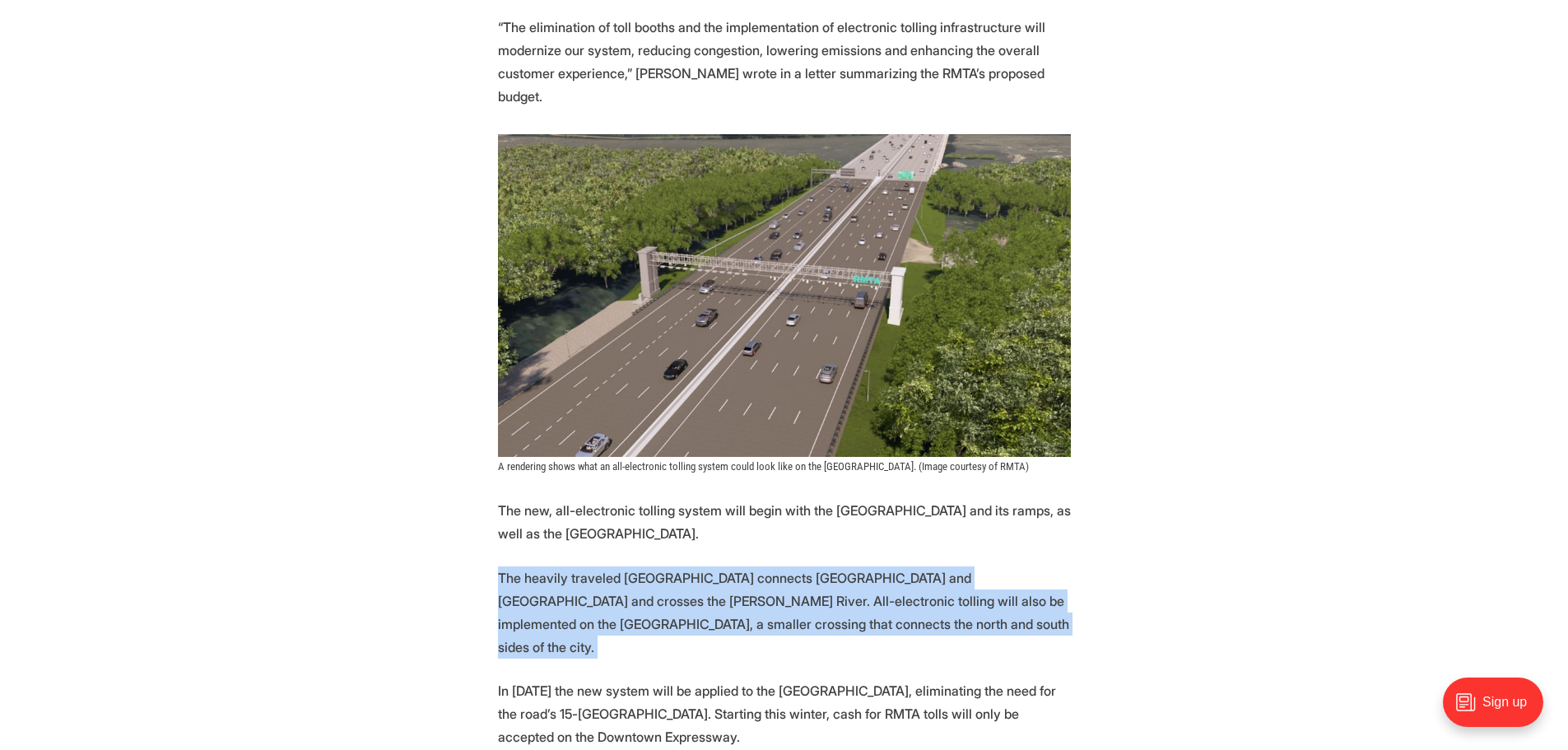
click at [455, 551] on section "More automation is coming to [GEOGRAPHIC_DATA]’s tolled expressway system. Star…" at bounding box center [784, 628] width 1568 height 2831
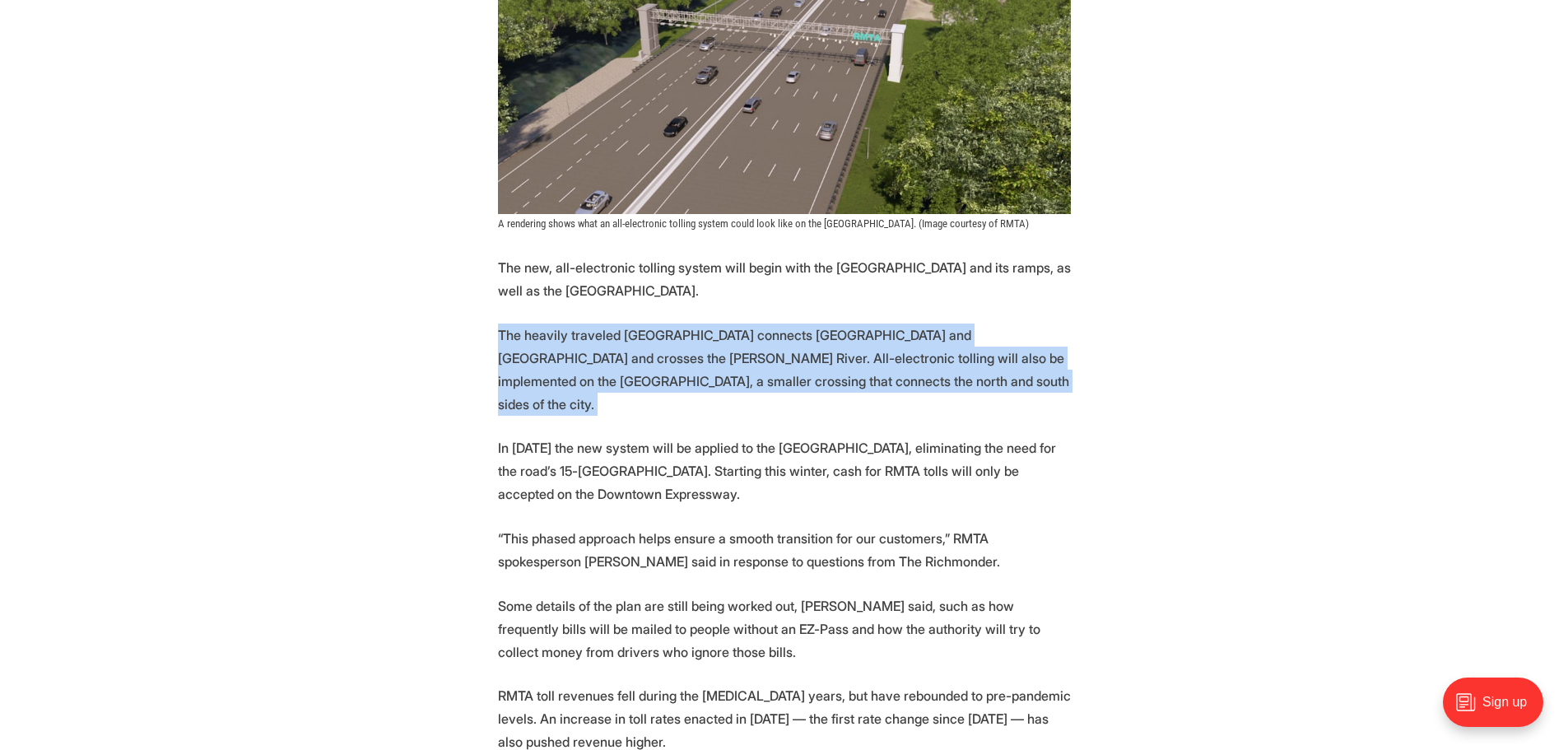
scroll to position [1811, 0]
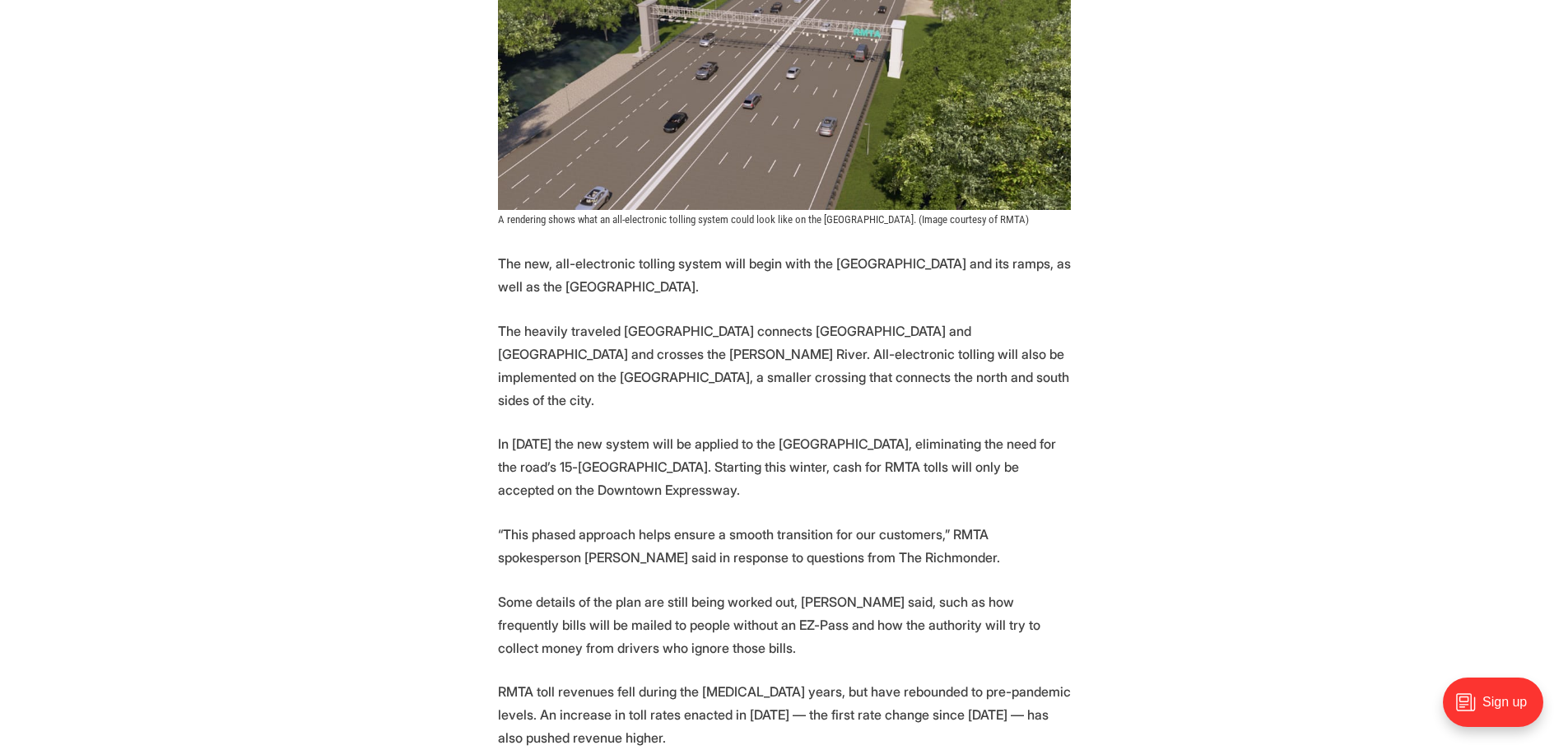
click at [468, 477] on section "More automation is coming to [GEOGRAPHIC_DATA]’s tolled expressway system. Star…" at bounding box center [784, 380] width 1568 height 2831
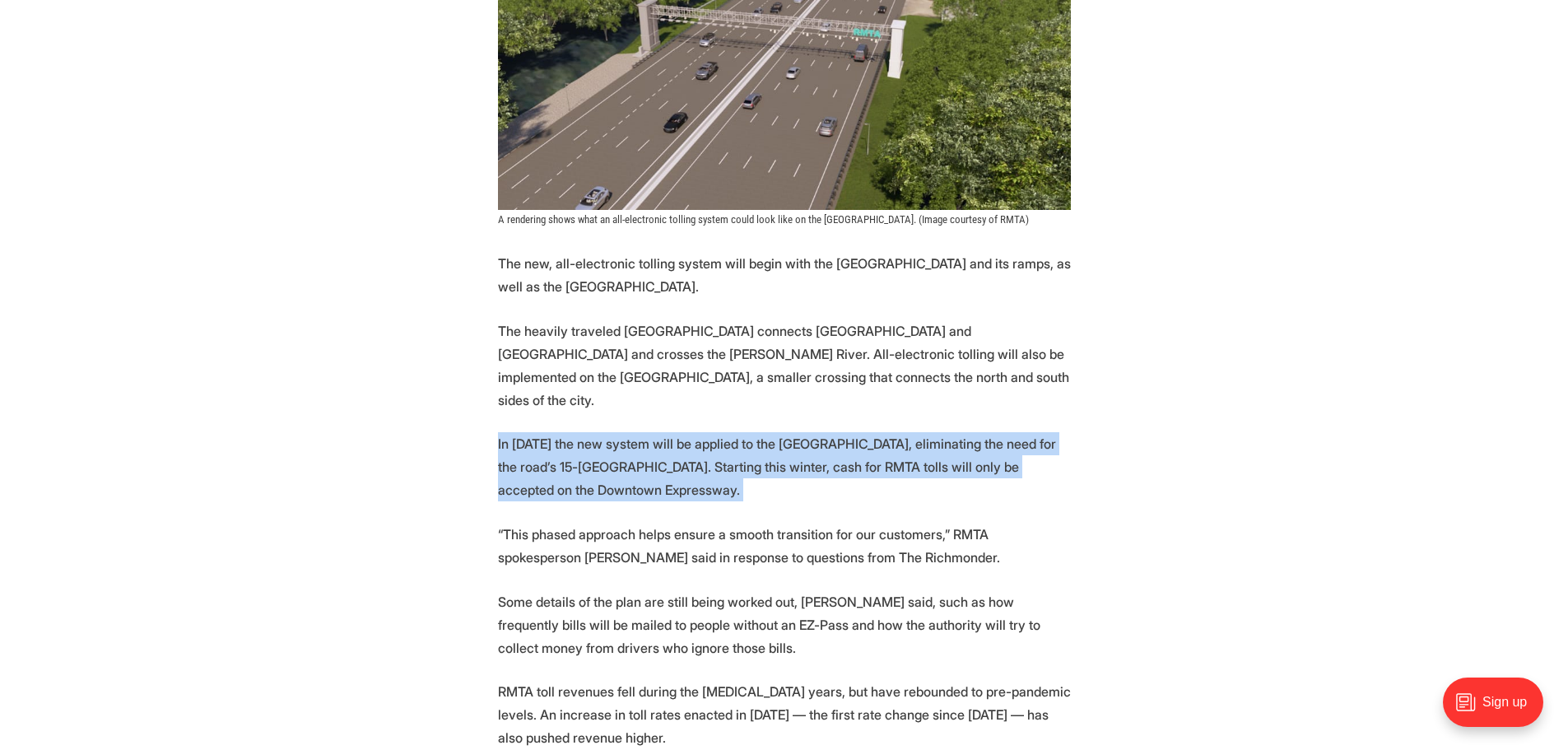
drag, startPoint x: 472, startPoint y: 392, endPoint x: 461, endPoint y: 472, distance: 80.8
click at [461, 472] on section "More automation is coming to [GEOGRAPHIC_DATA]’s tolled expressway system. Star…" at bounding box center [784, 380] width 1568 height 2831
drag, startPoint x: 445, startPoint y: 483, endPoint x: 451, endPoint y: 381, distance: 102.2
click at [451, 381] on section "More automation is coming to [GEOGRAPHIC_DATA]’s tolled expressway system. Star…" at bounding box center [784, 380] width 1568 height 2831
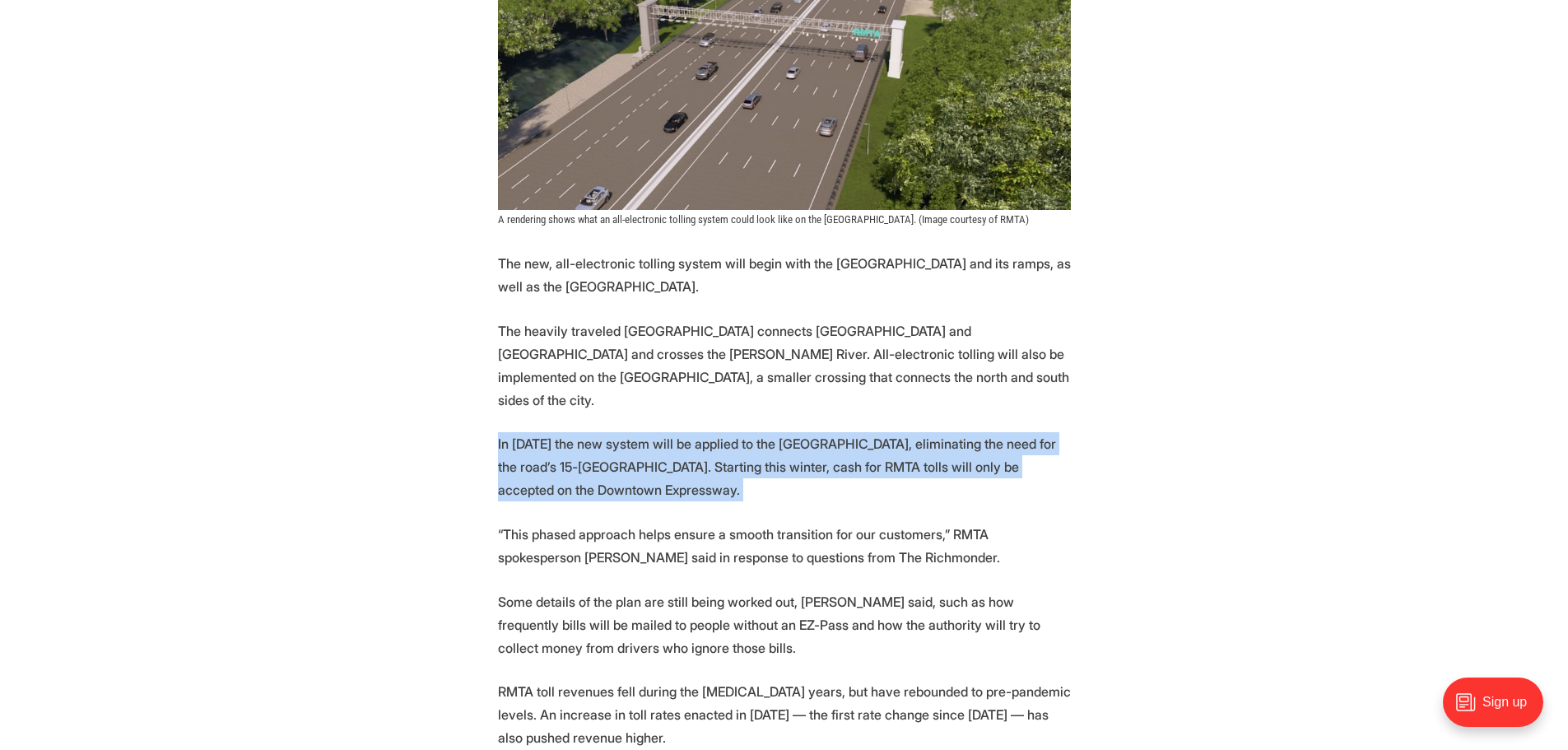
click at [451, 381] on section "More automation is coming to [GEOGRAPHIC_DATA]’s tolled expressway system. Star…" at bounding box center [784, 380] width 1568 height 2831
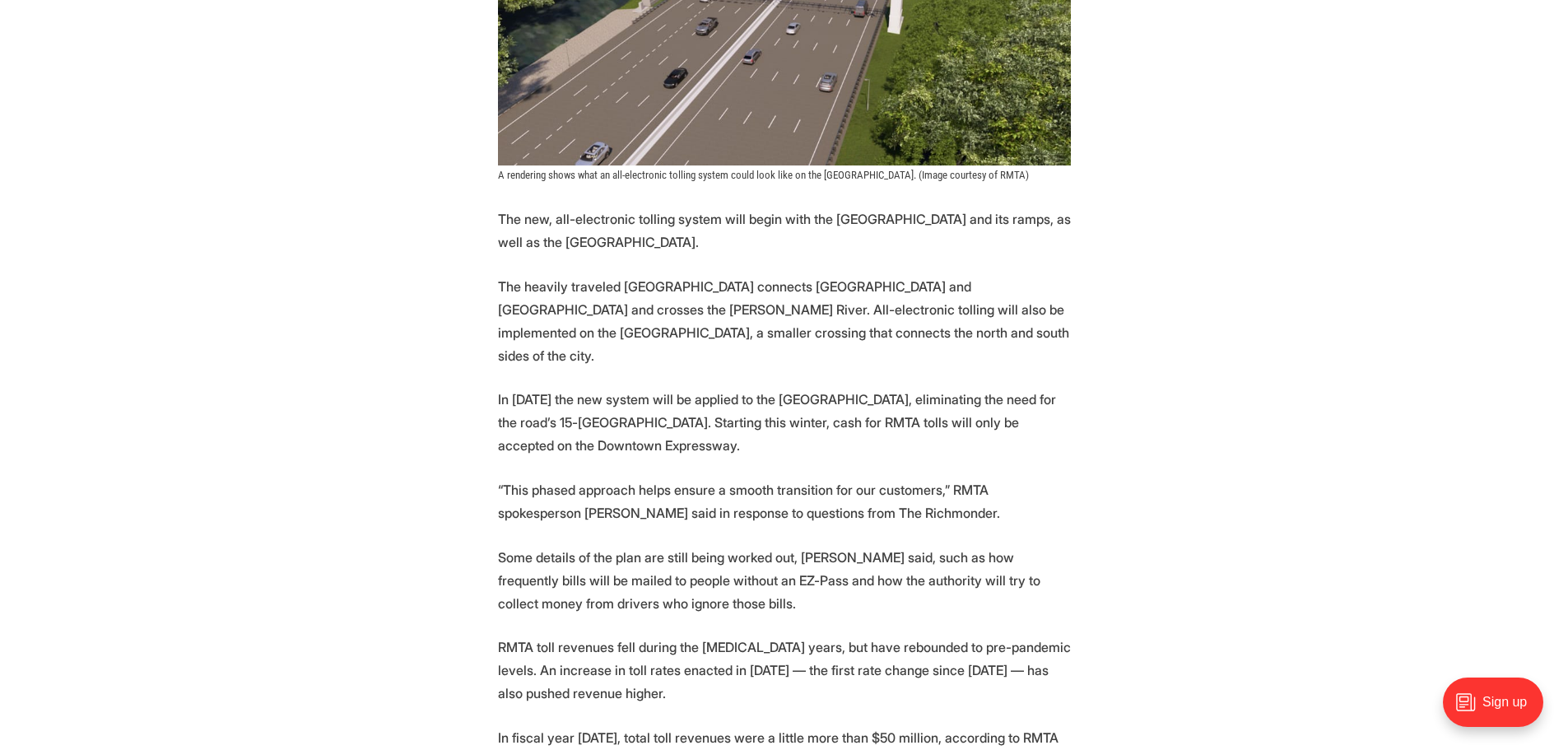
scroll to position [1893, 0]
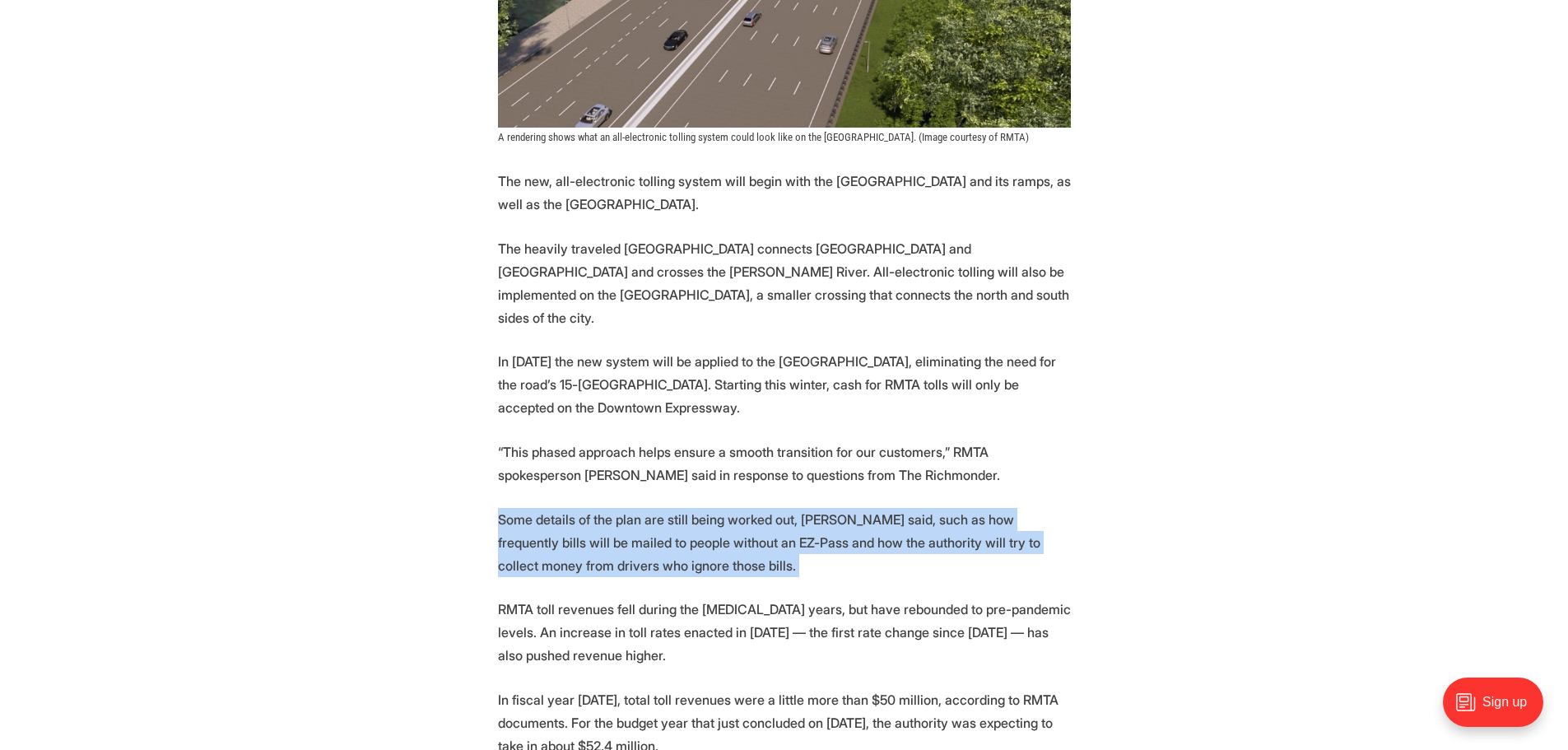
drag, startPoint x: 457, startPoint y: 486, endPoint x: 462, endPoint y: 553, distance: 67.2
click at [462, 553] on section "More automation is coming to [GEOGRAPHIC_DATA]’s tolled expressway system. Star…" at bounding box center [784, 298] width 1568 height 2831
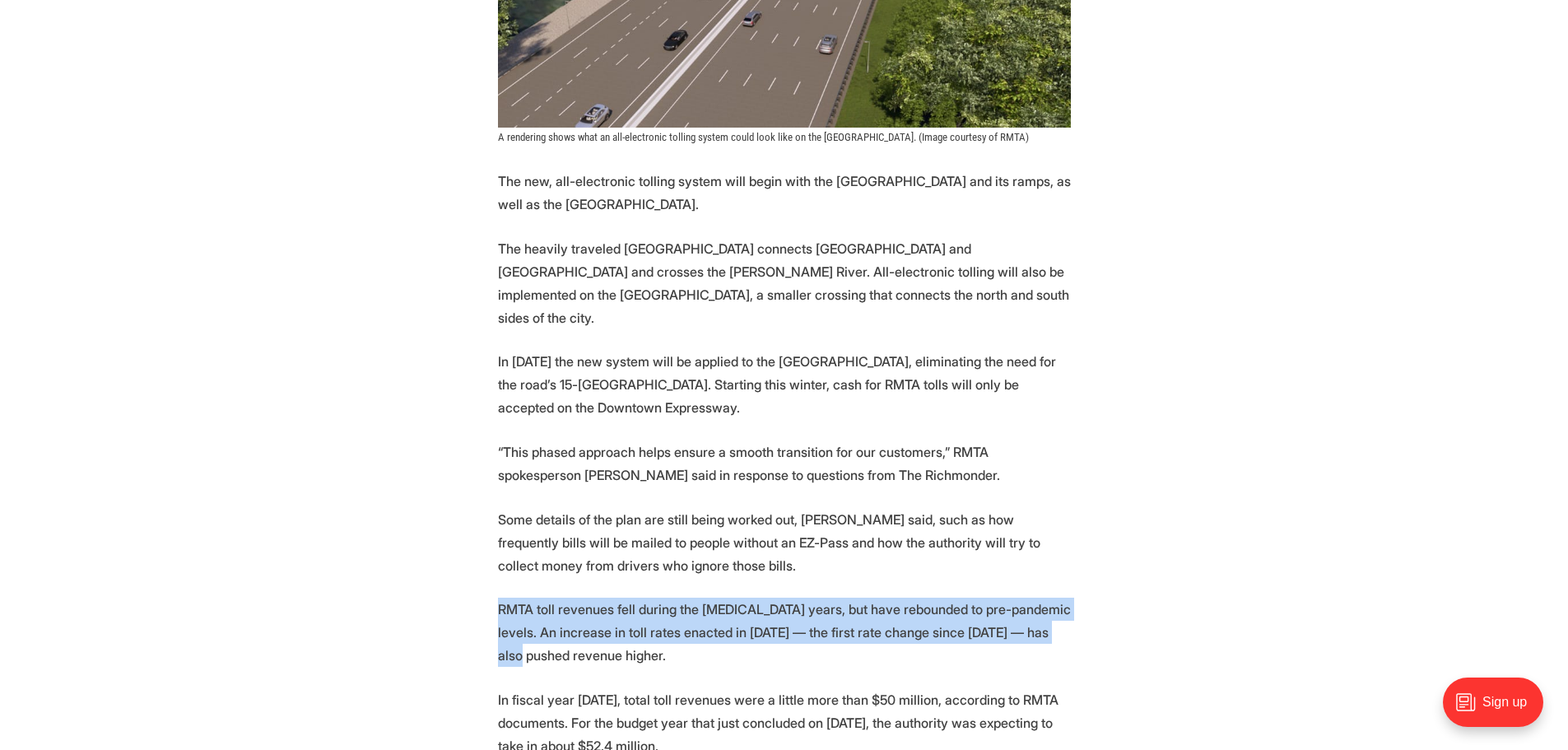
drag, startPoint x: 462, startPoint y: 560, endPoint x: 462, endPoint y: 627, distance: 67.0
click at [462, 627] on section "More automation is coming to [GEOGRAPHIC_DATA]’s tolled expressway system. Star…" at bounding box center [784, 298] width 1568 height 2831
drag, startPoint x: 453, startPoint y: 639, endPoint x: 465, endPoint y: 552, distance: 87.8
click at [465, 552] on section "More automation is coming to [GEOGRAPHIC_DATA]’s tolled expressway system. Star…" at bounding box center [784, 298] width 1568 height 2831
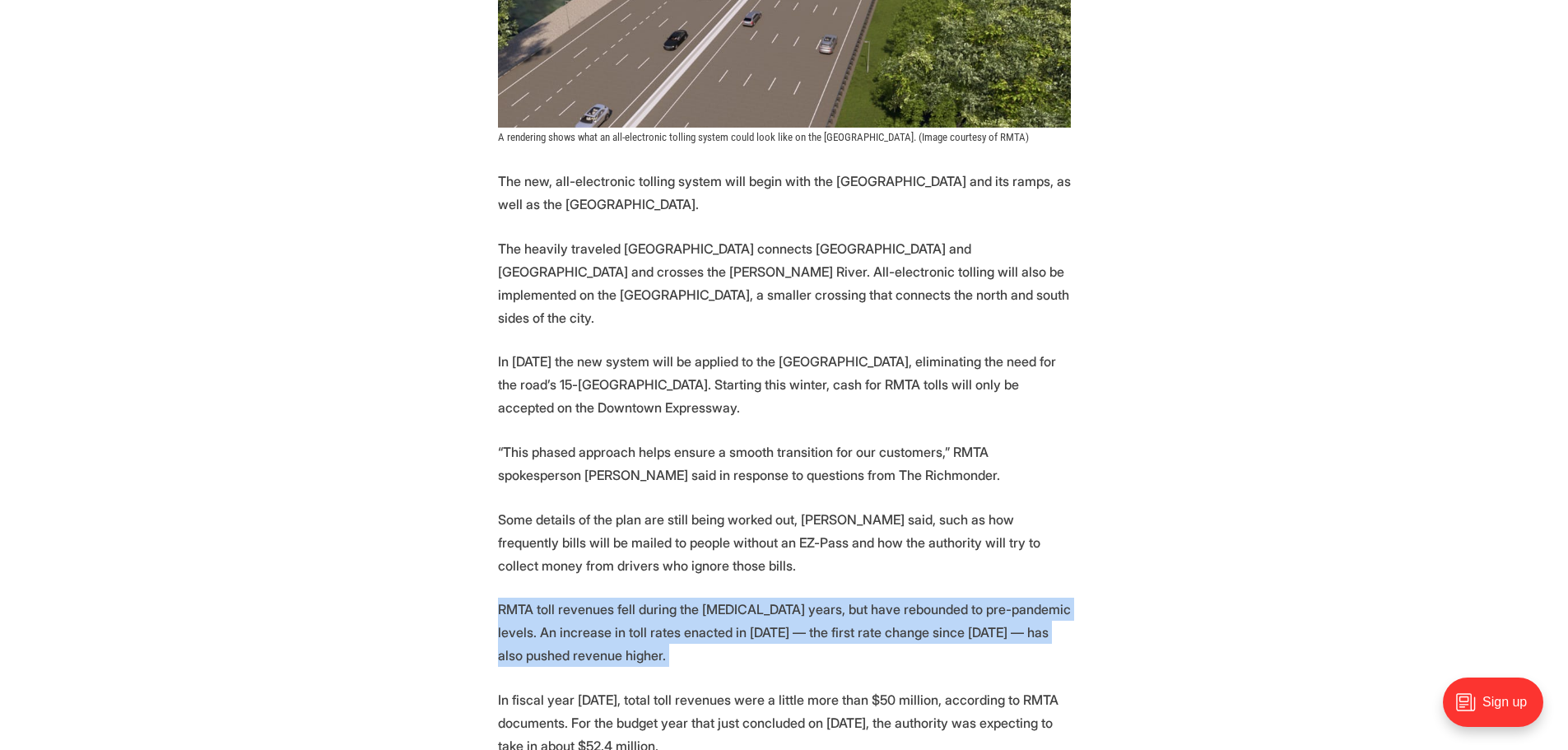
click at [465, 552] on section "More automation is coming to [GEOGRAPHIC_DATA]’s tolled expressway system. Star…" at bounding box center [784, 298] width 1568 height 2831
drag, startPoint x: 460, startPoint y: 613, endPoint x: 460, endPoint y: 641, distance: 28.0
click at [460, 641] on section "More automation is coming to [GEOGRAPHIC_DATA]’s tolled expressway system. Star…" at bounding box center [784, 298] width 1568 height 2831
drag, startPoint x: 459, startPoint y: 642, endPoint x: 469, endPoint y: 551, distance: 91.5
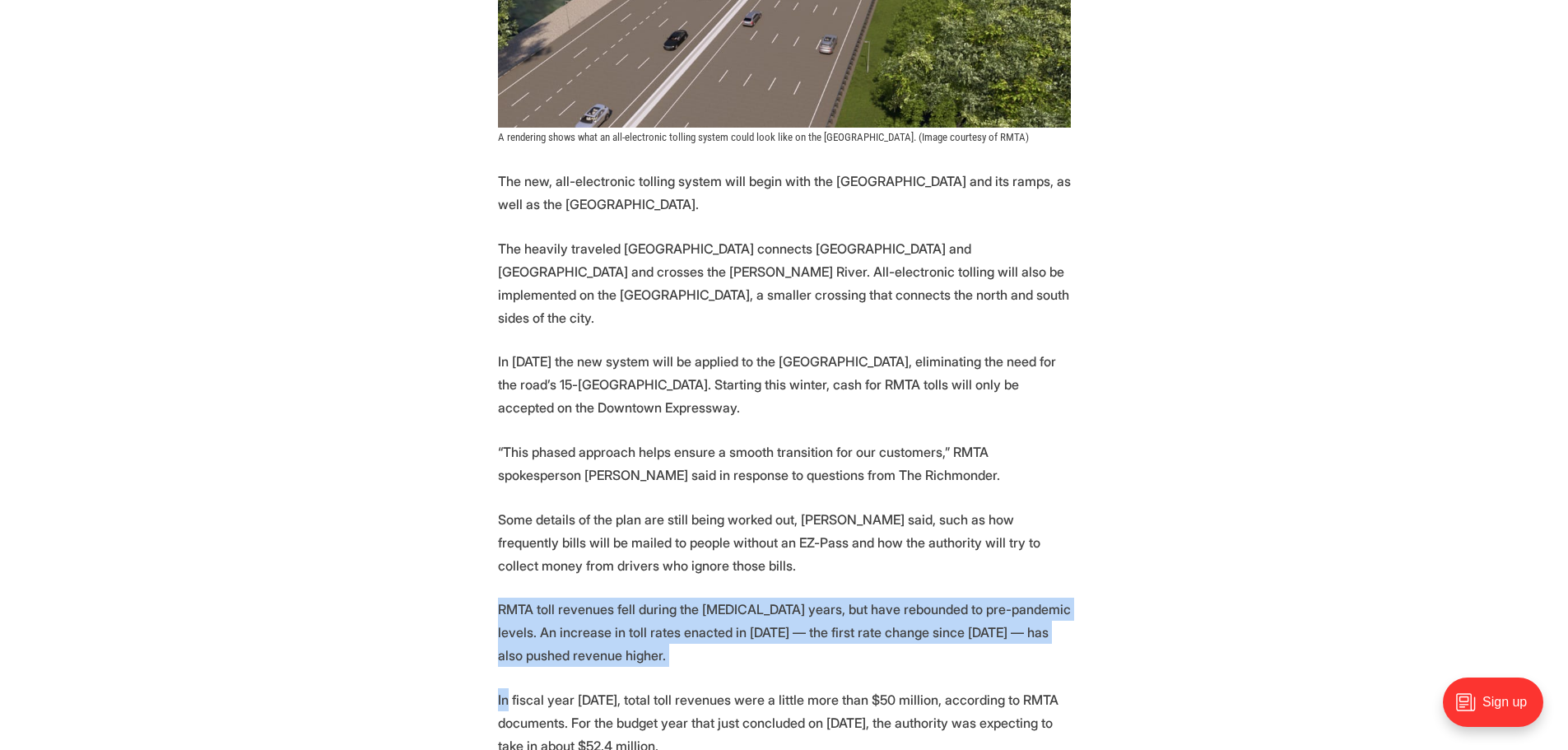
click at [469, 551] on section "More automation is coming to [GEOGRAPHIC_DATA]’s tolled expressway system. Star…" at bounding box center [784, 298] width 1568 height 2831
drag, startPoint x: 472, startPoint y: 544, endPoint x: 471, endPoint y: 639, distance: 95.0
click at [471, 639] on section "More automation is coming to [GEOGRAPHIC_DATA]’s tolled expressway system. Star…" at bounding box center [784, 298] width 1568 height 2831
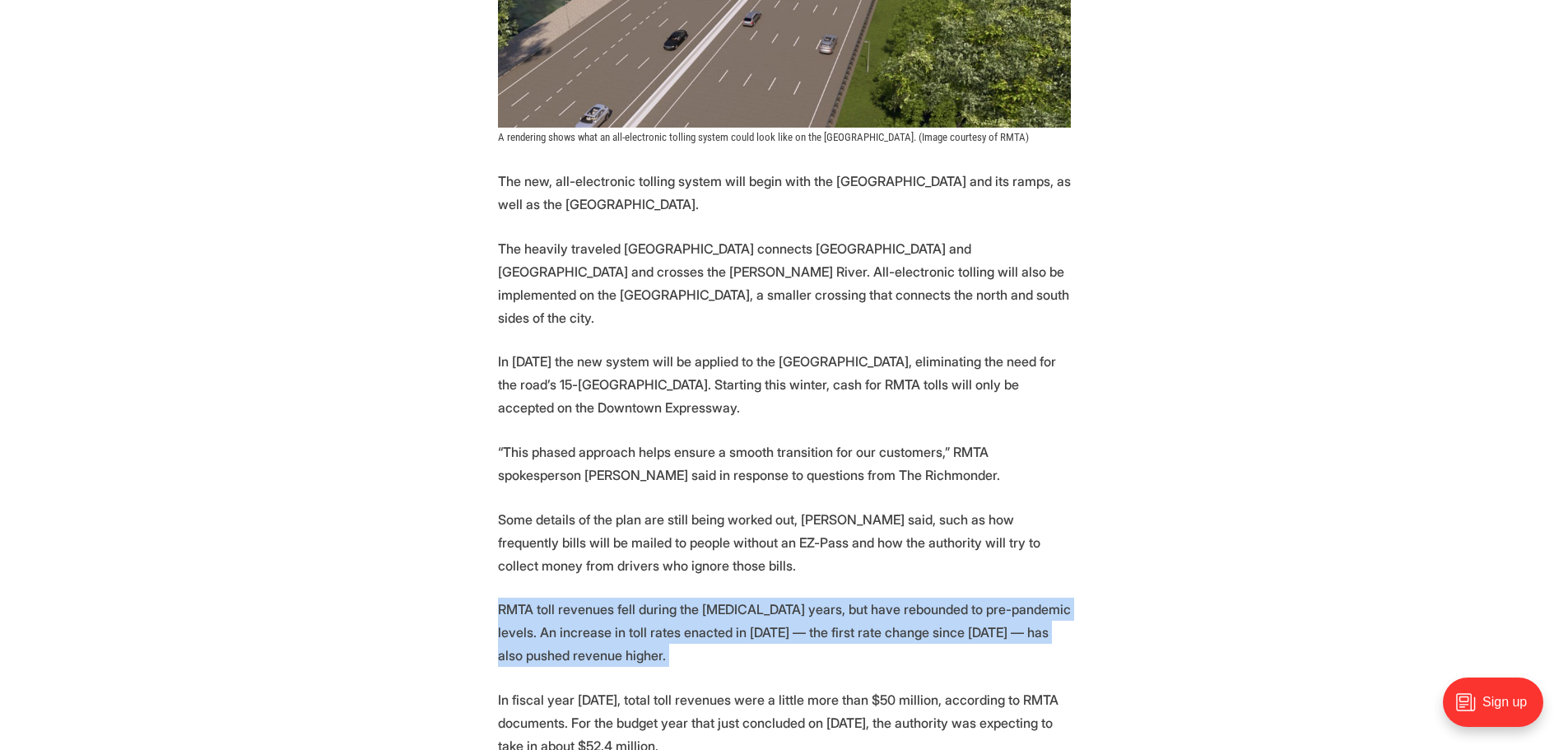
drag, startPoint x: 465, startPoint y: 641, endPoint x: 483, endPoint y: 568, distance: 75.2
click at [483, 568] on section "More automation is coming to [GEOGRAPHIC_DATA]’s tolled expressway system. Star…" at bounding box center [784, 298] width 1568 height 2831
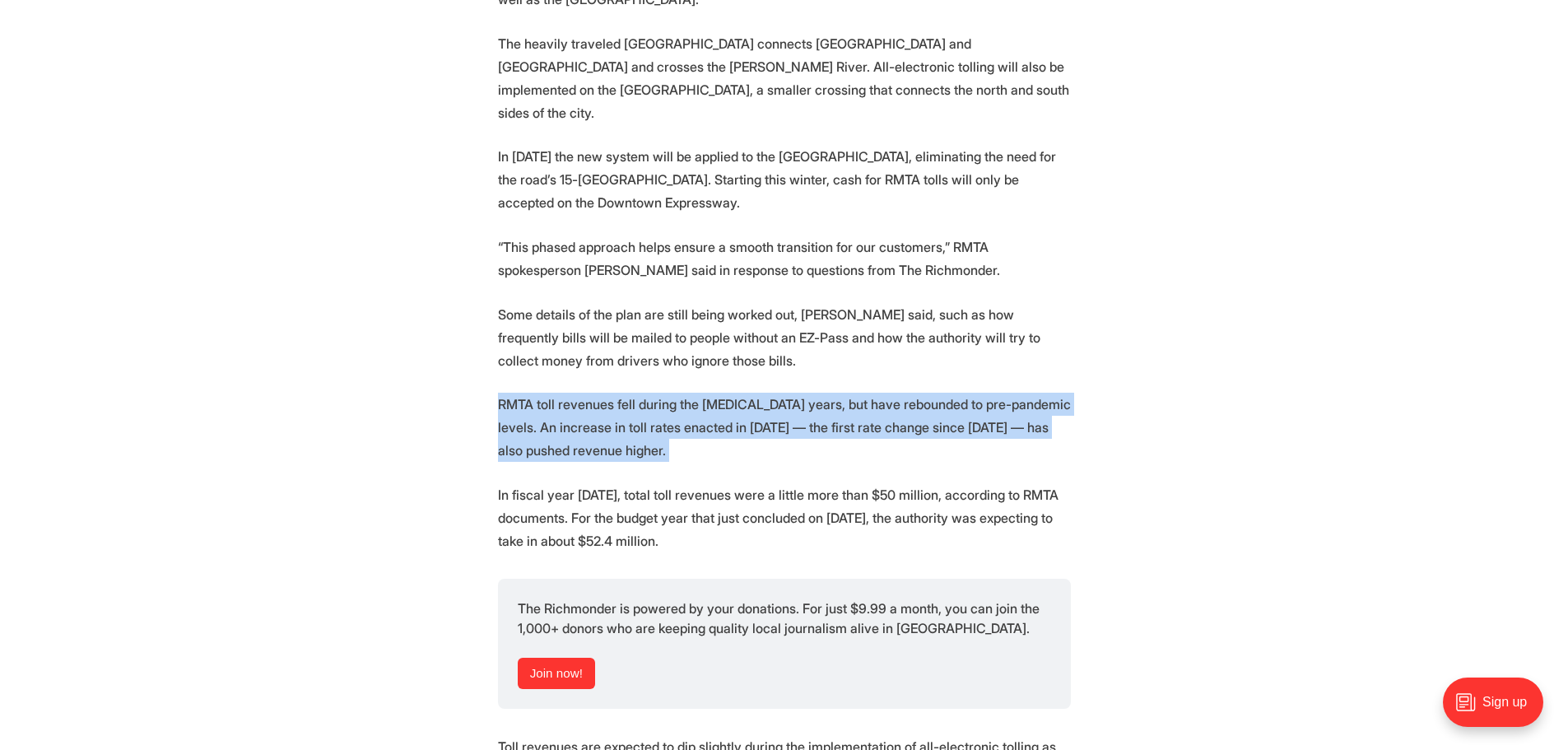
scroll to position [2223, 0]
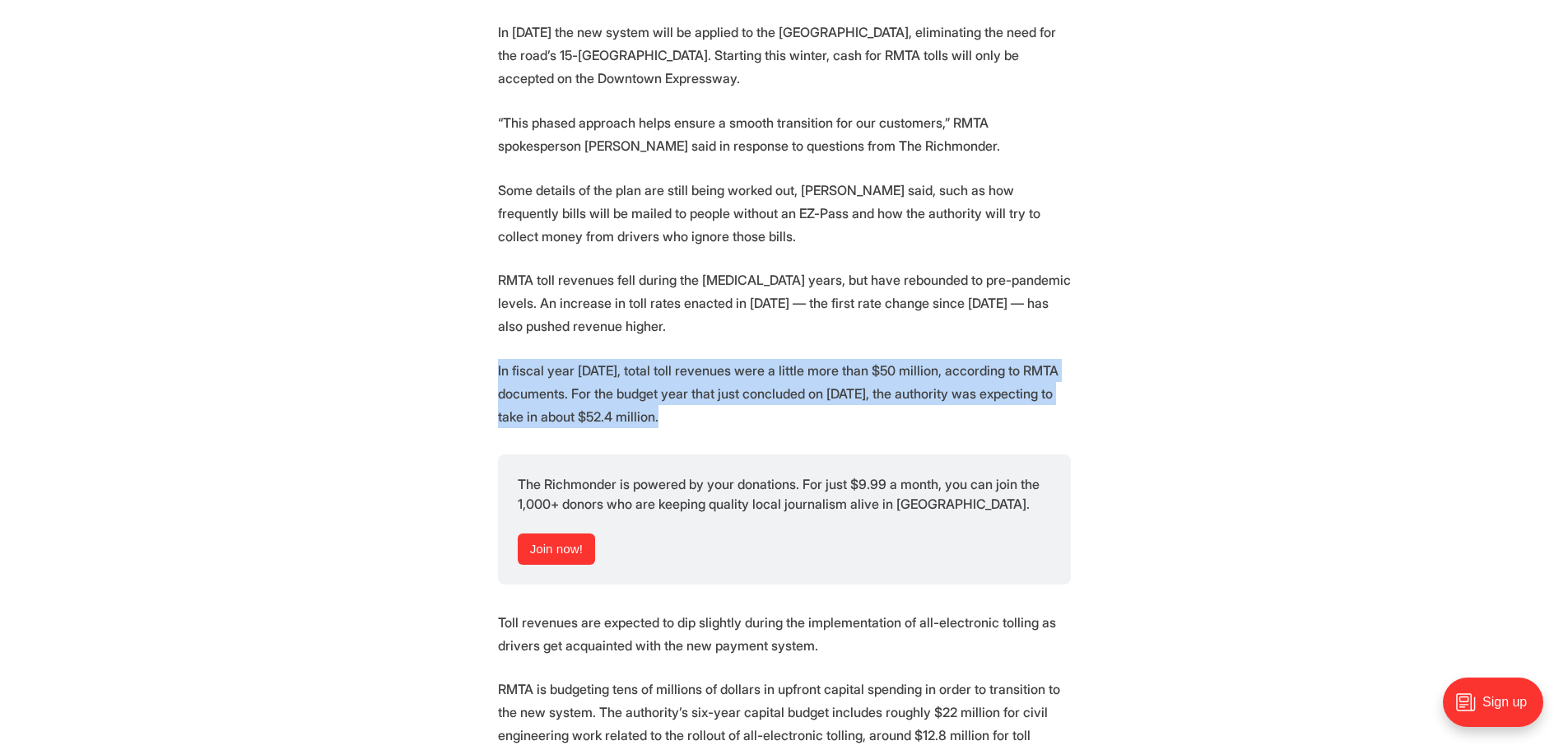
drag, startPoint x: 466, startPoint y: 322, endPoint x: 481, endPoint y: 405, distance: 84.3
drag, startPoint x: 458, startPoint y: 411, endPoint x: 452, endPoint y: 312, distance: 99.2
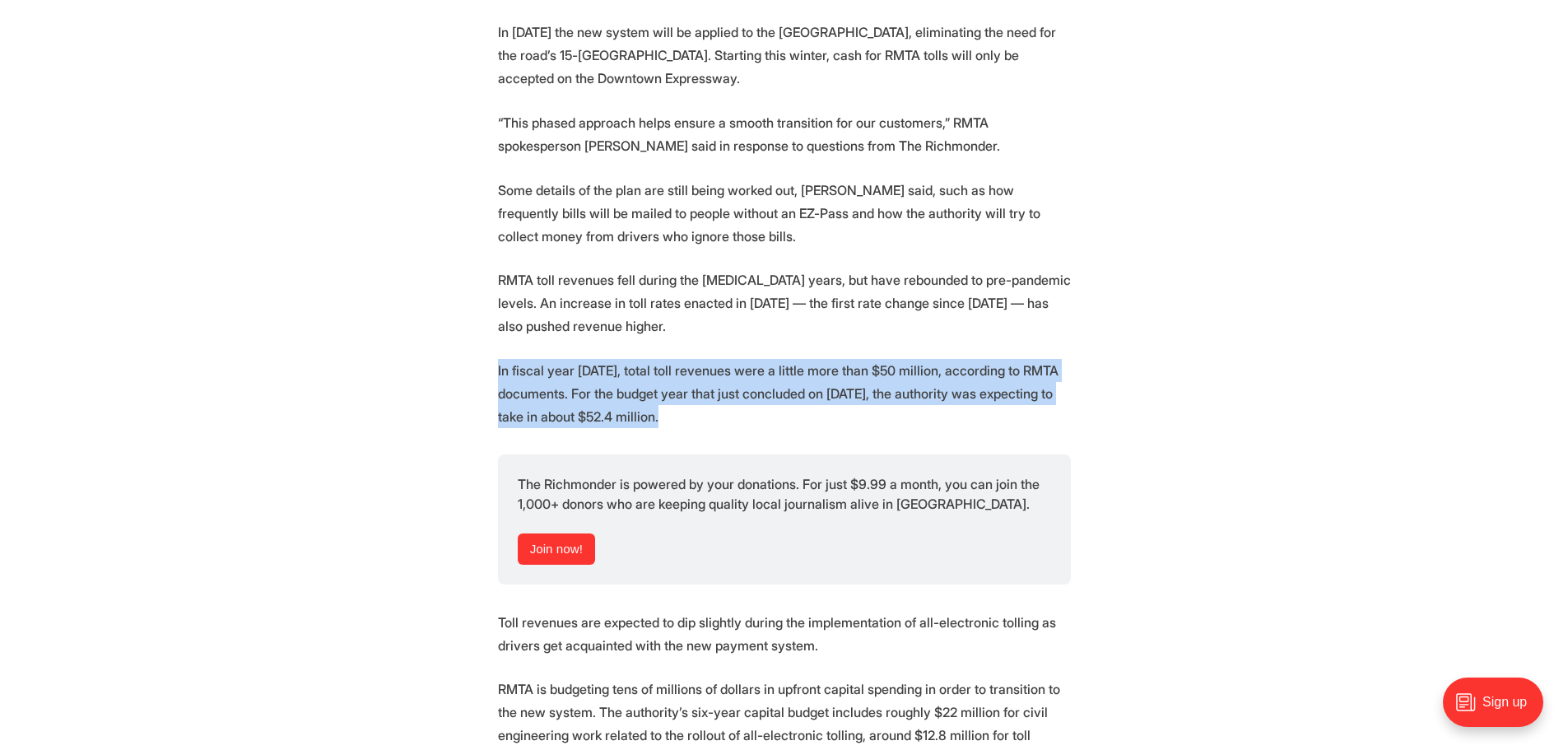
drag
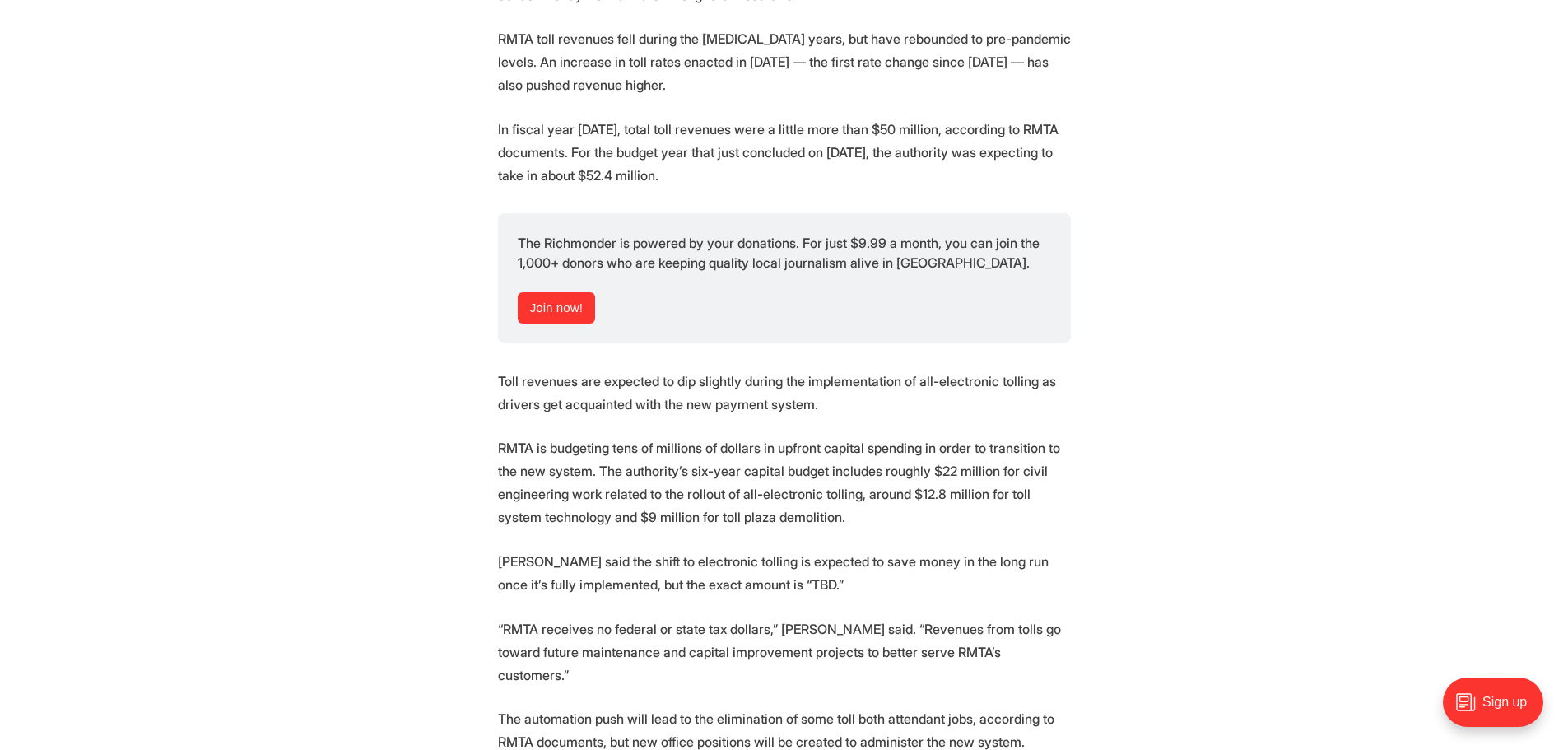
scroll to position [2470, 0]
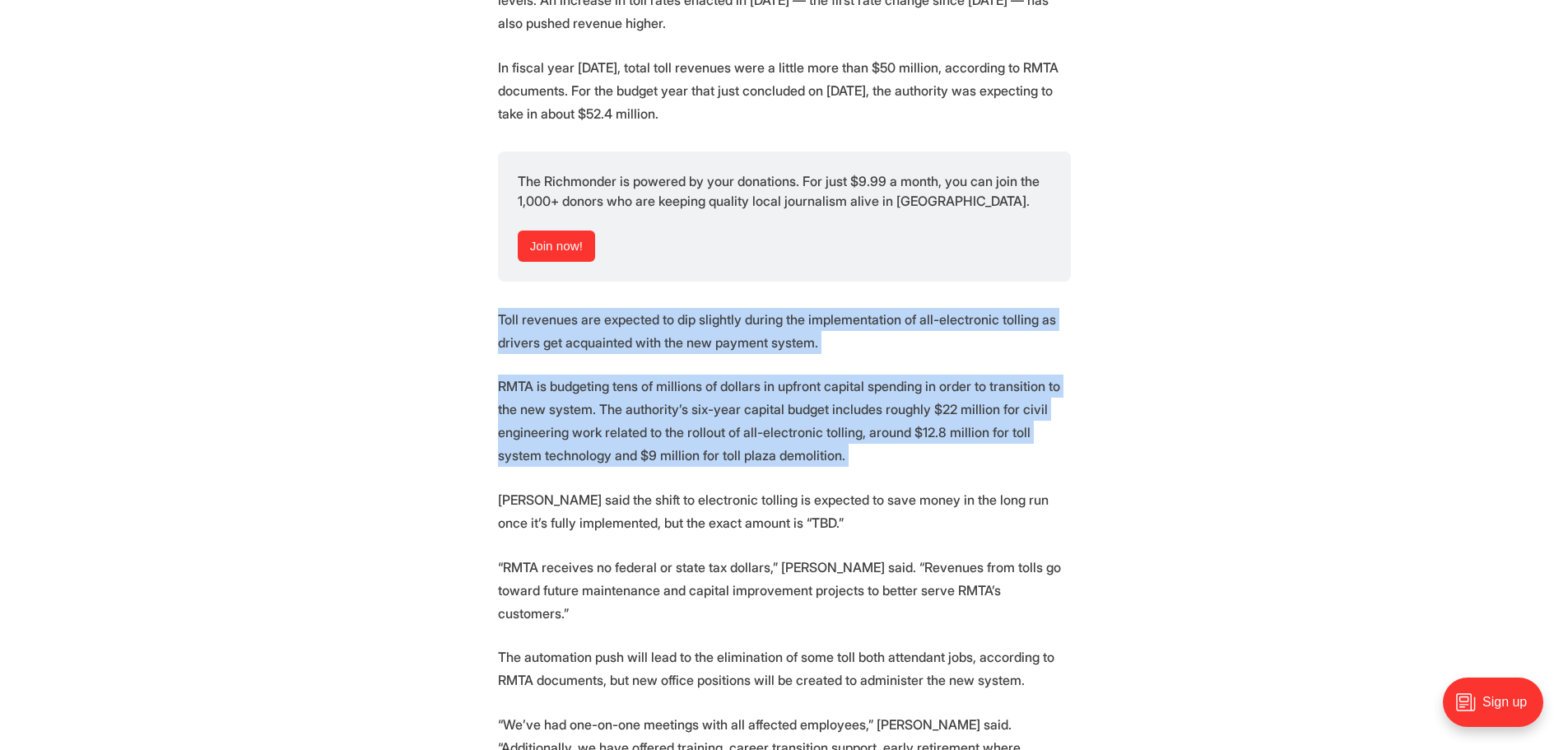
scroll to position [2552, 0]
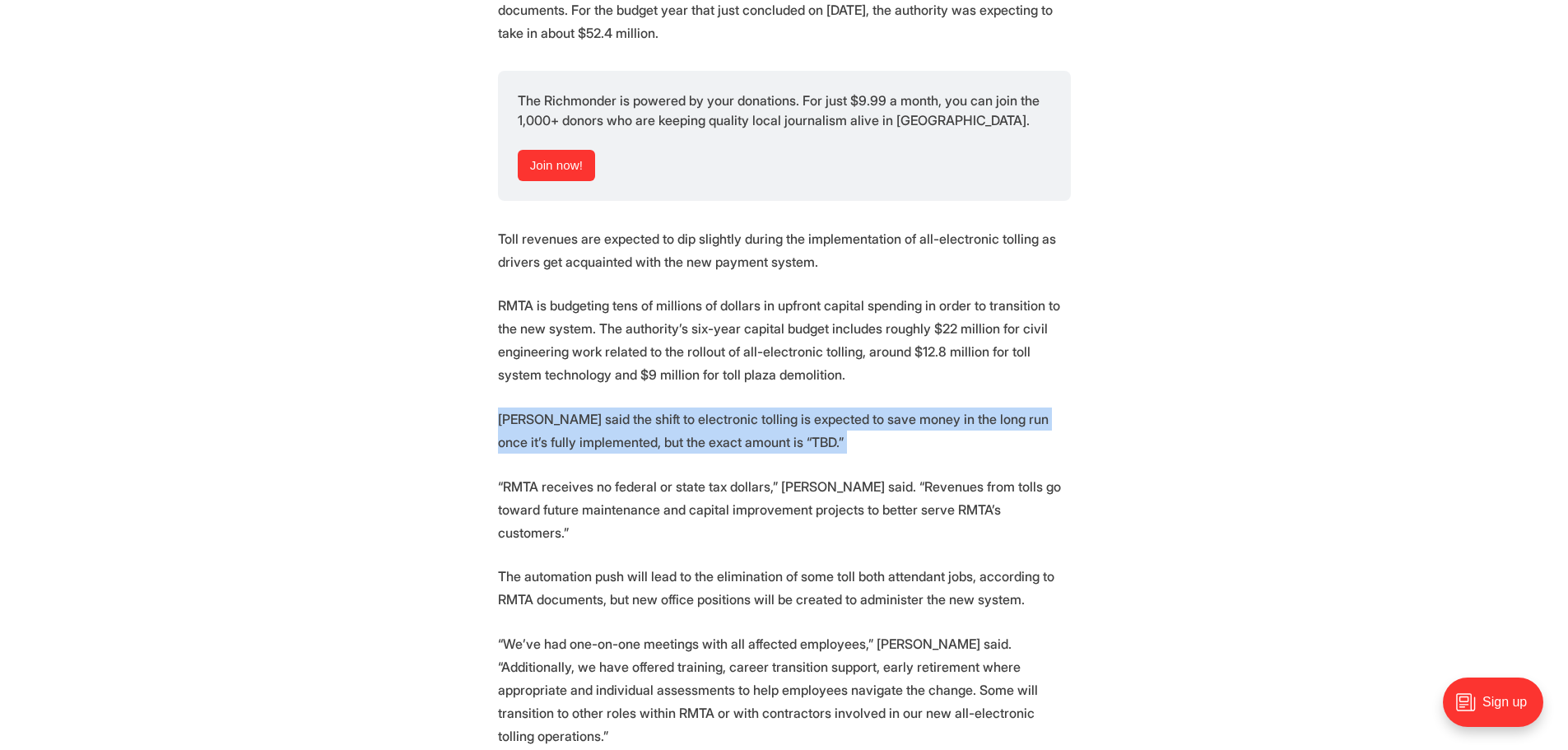
scroll to position [2634, 0]
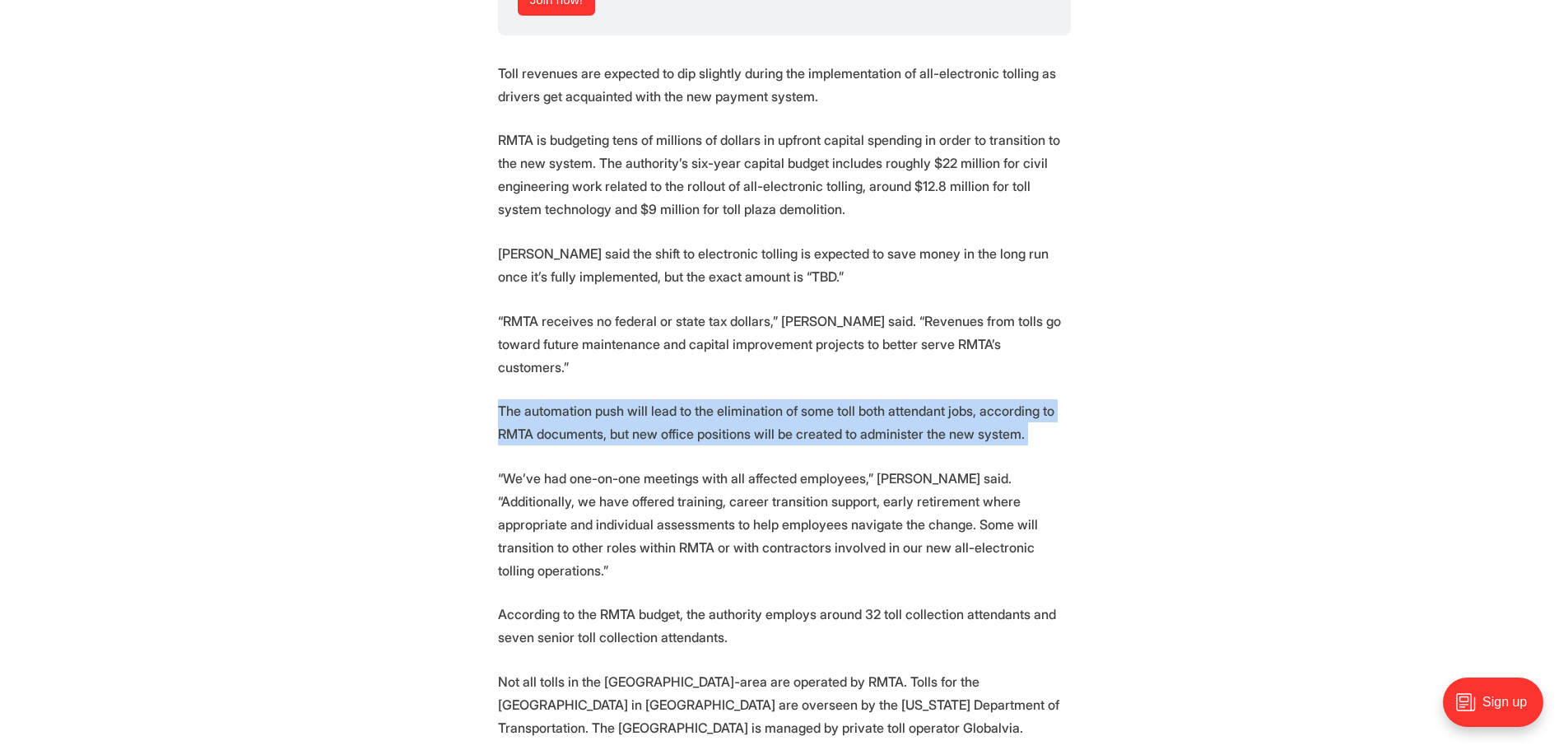
scroll to position [2798, 0]
